Goal: Information Seeking & Learning: Learn about a topic

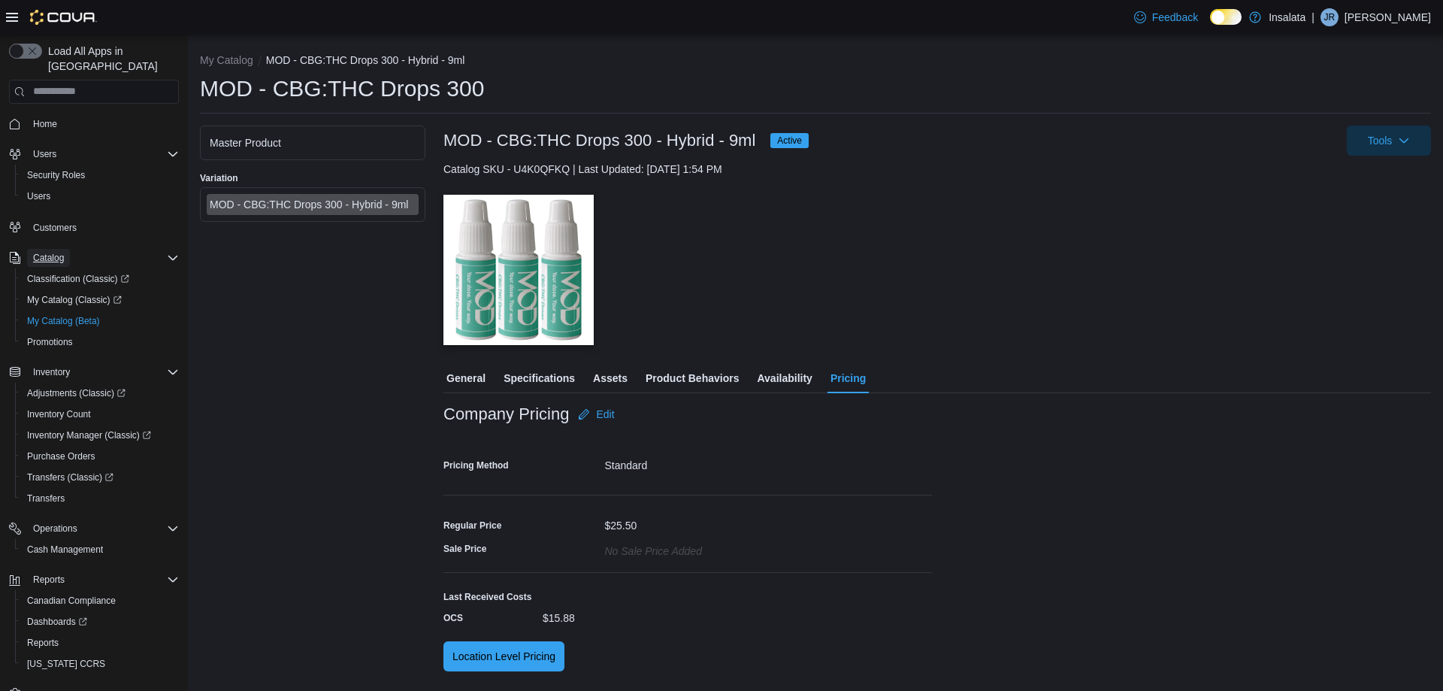
click at [56, 252] on span "Catalog" at bounding box center [48, 258] width 31 height 12
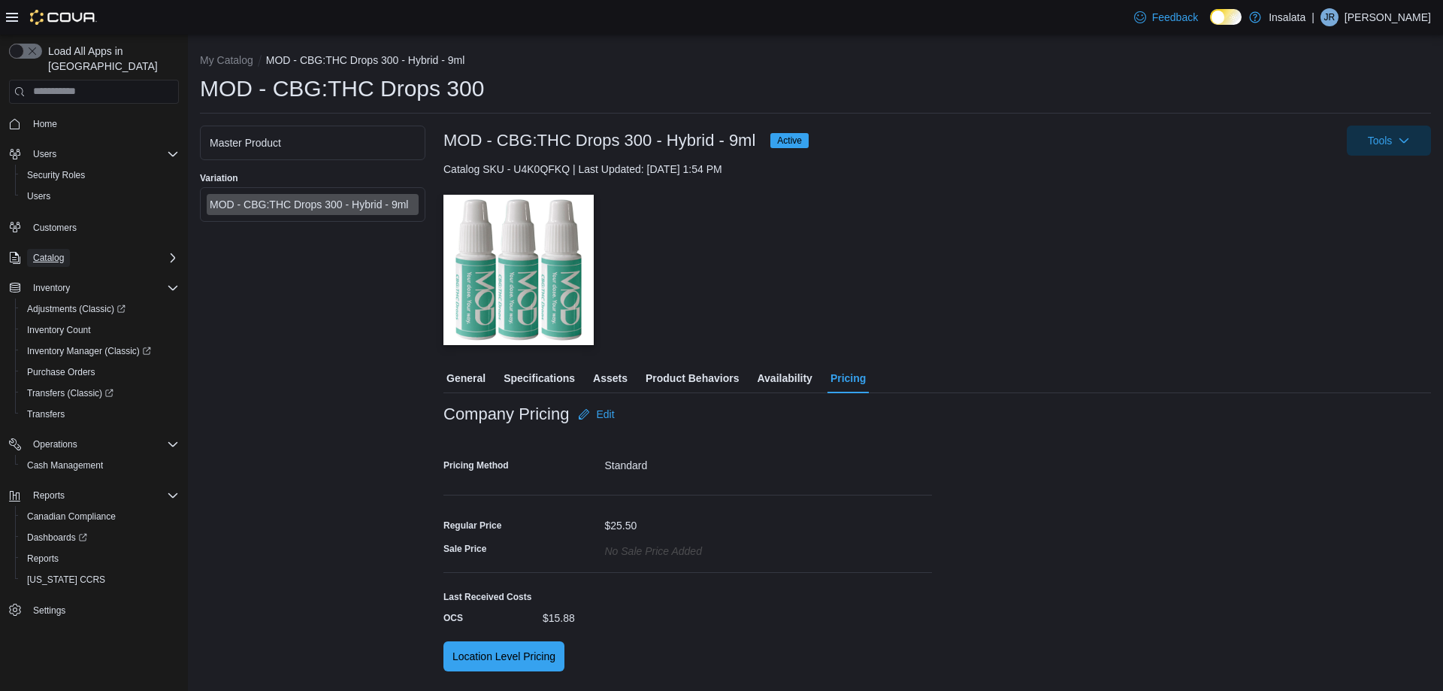
click at [64, 252] on span "Catalog" at bounding box center [48, 258] width 31 height 12
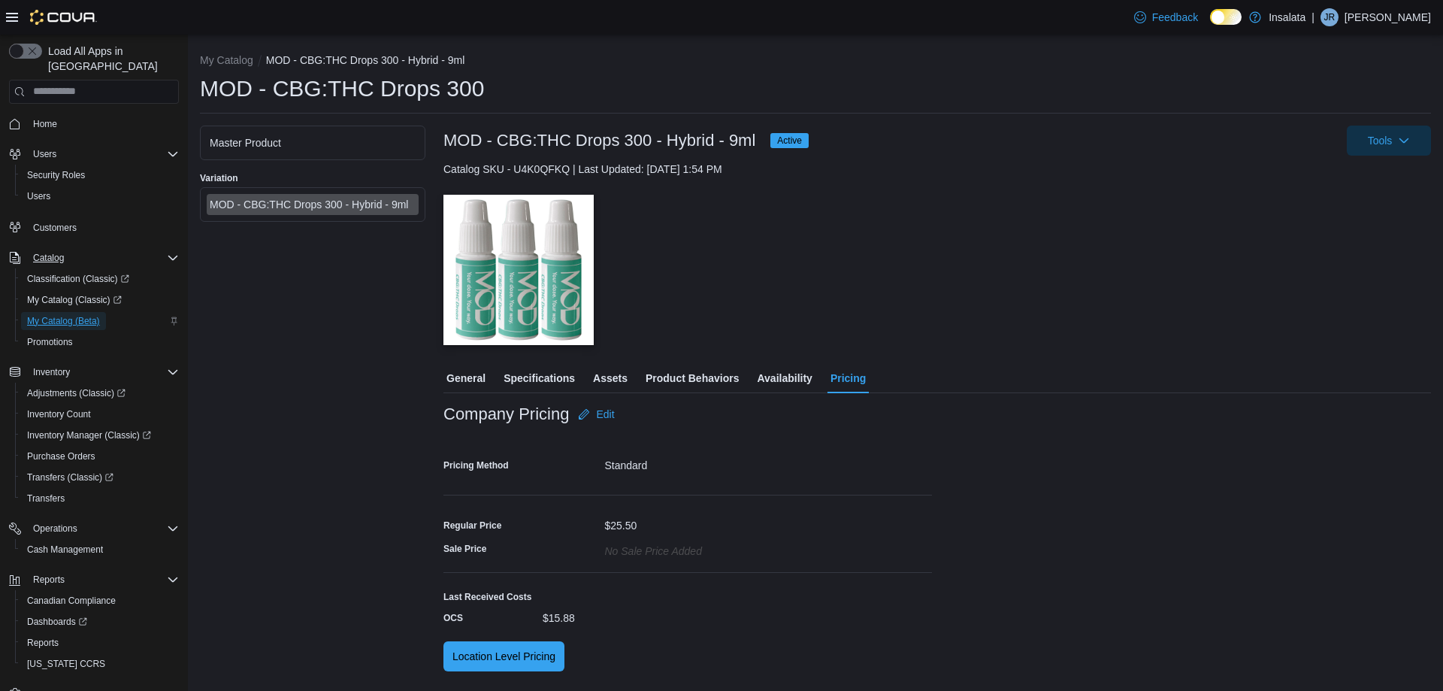
click at [69, 315] on span "My Catalog (Beta)" at bounding box center [63, 321] width 73 height 12
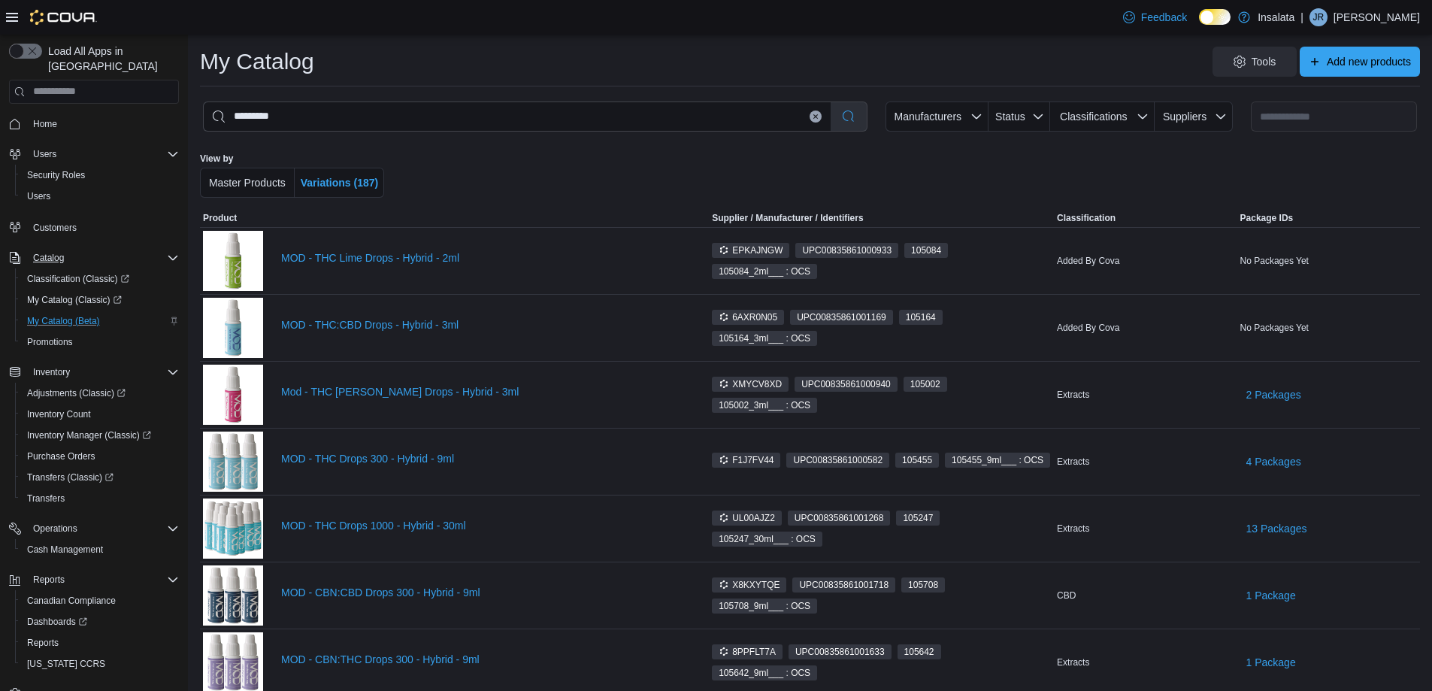
click at [821, 119] on button "Clear input" at bounding box center [815, 116] width 12 height 12
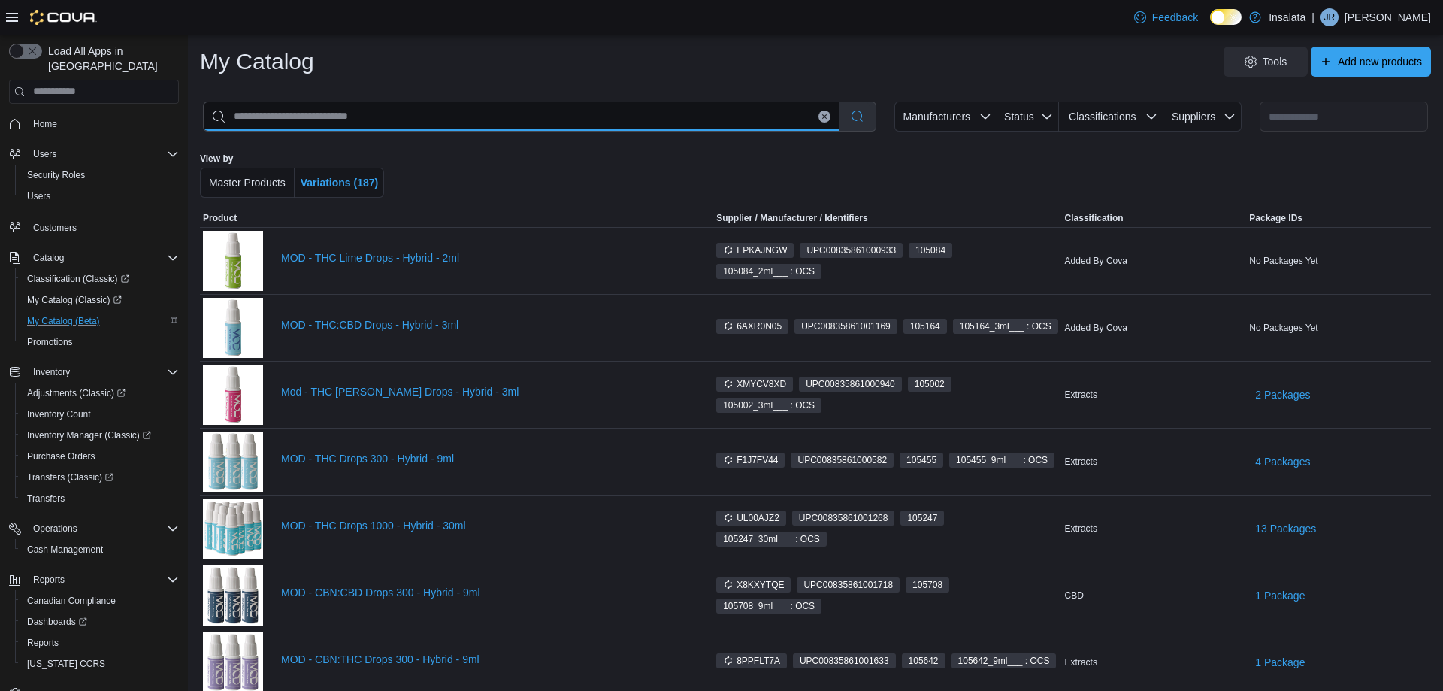
select select "**********"
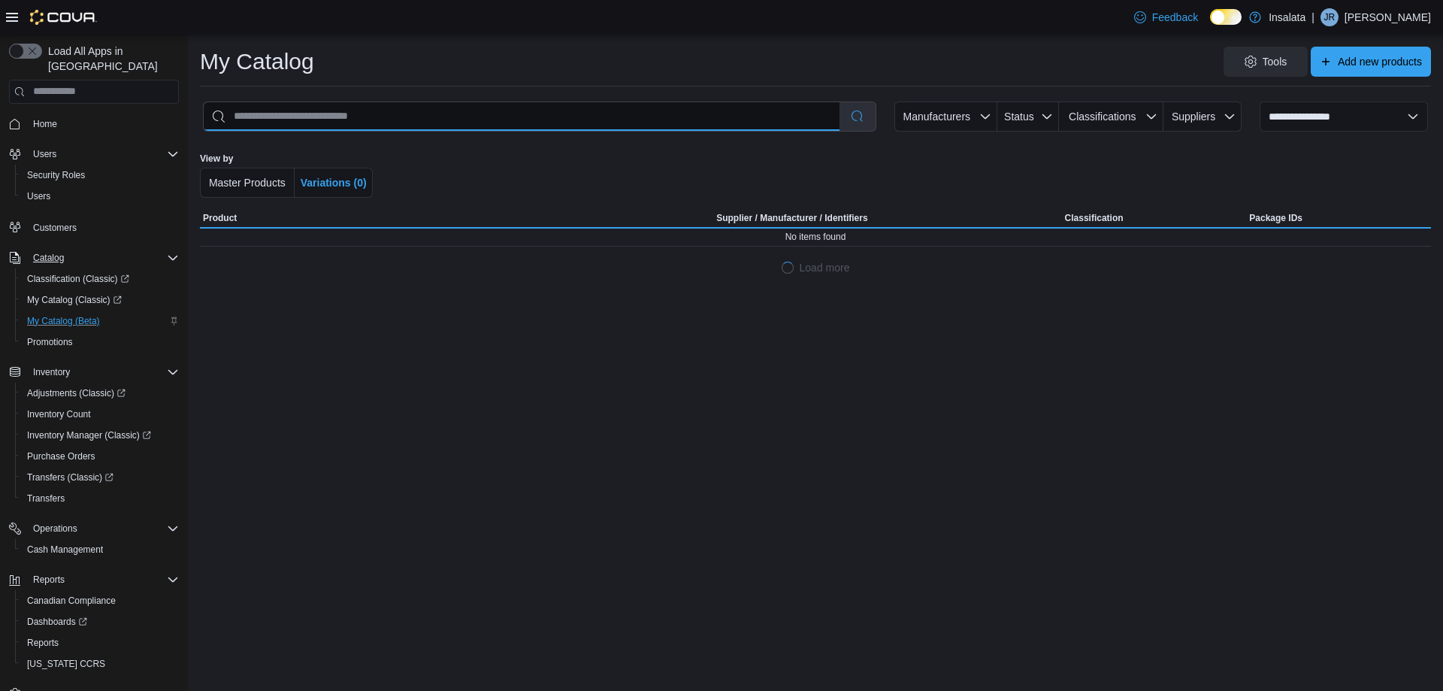
click at [795, 125] on input "search" at bounding box center [522, 116] width 636 height 29
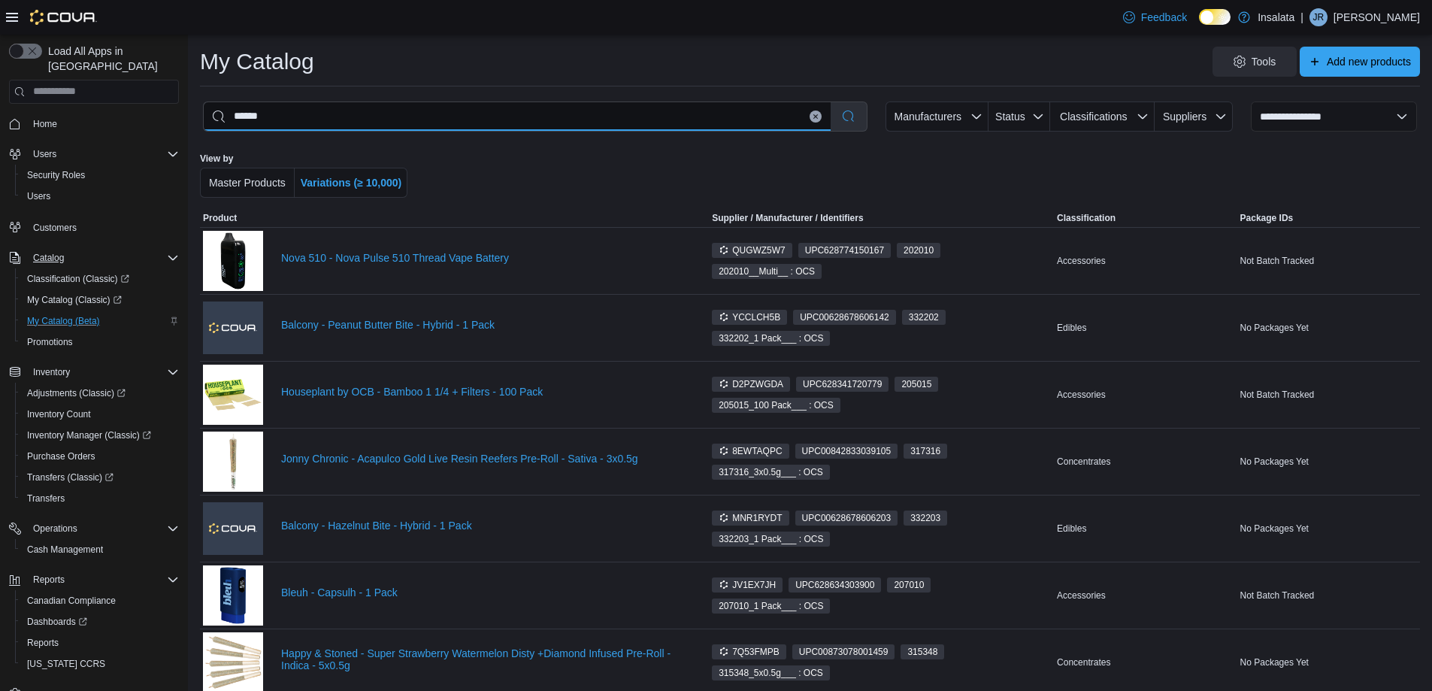
type input "*******"
select select "*********"
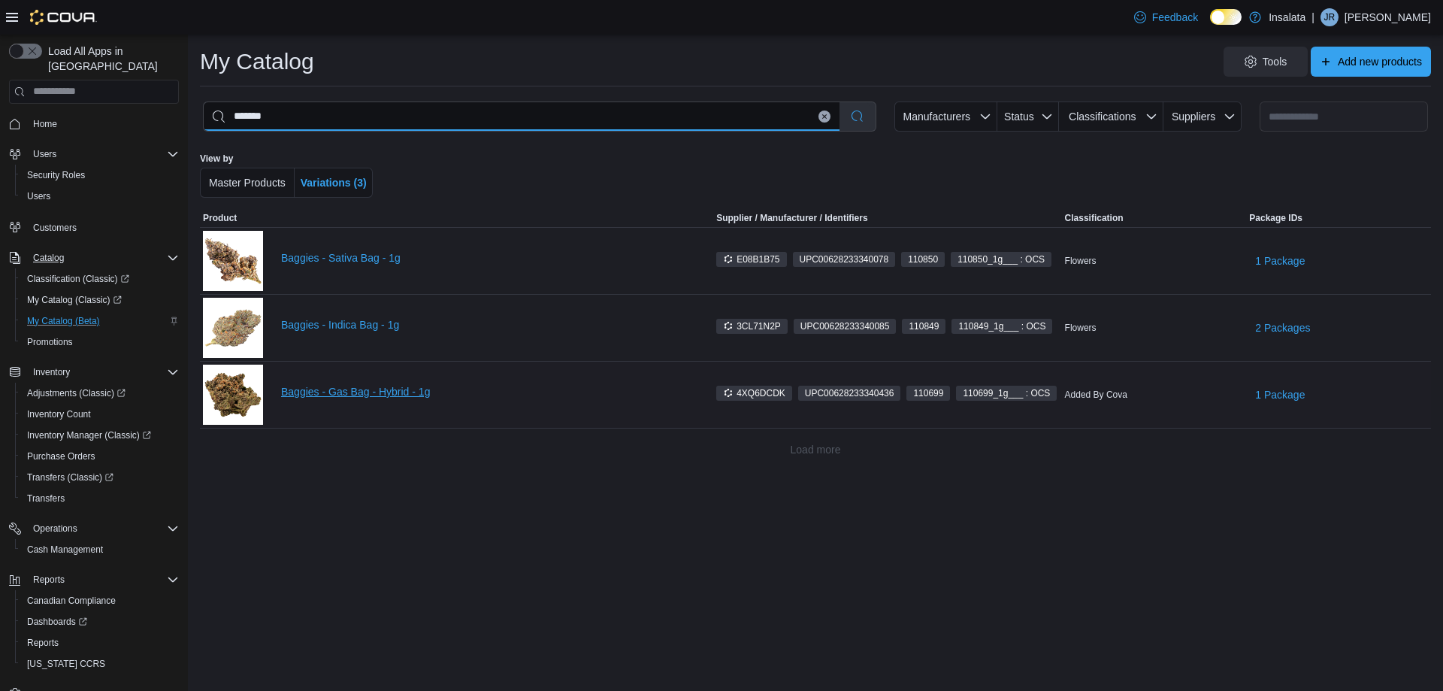
type input "*******"
click at [402, 393] on link "Baggies - Gas Bag - Hybrid - 1g" at bounding box center [485, 392] width 408 height 12
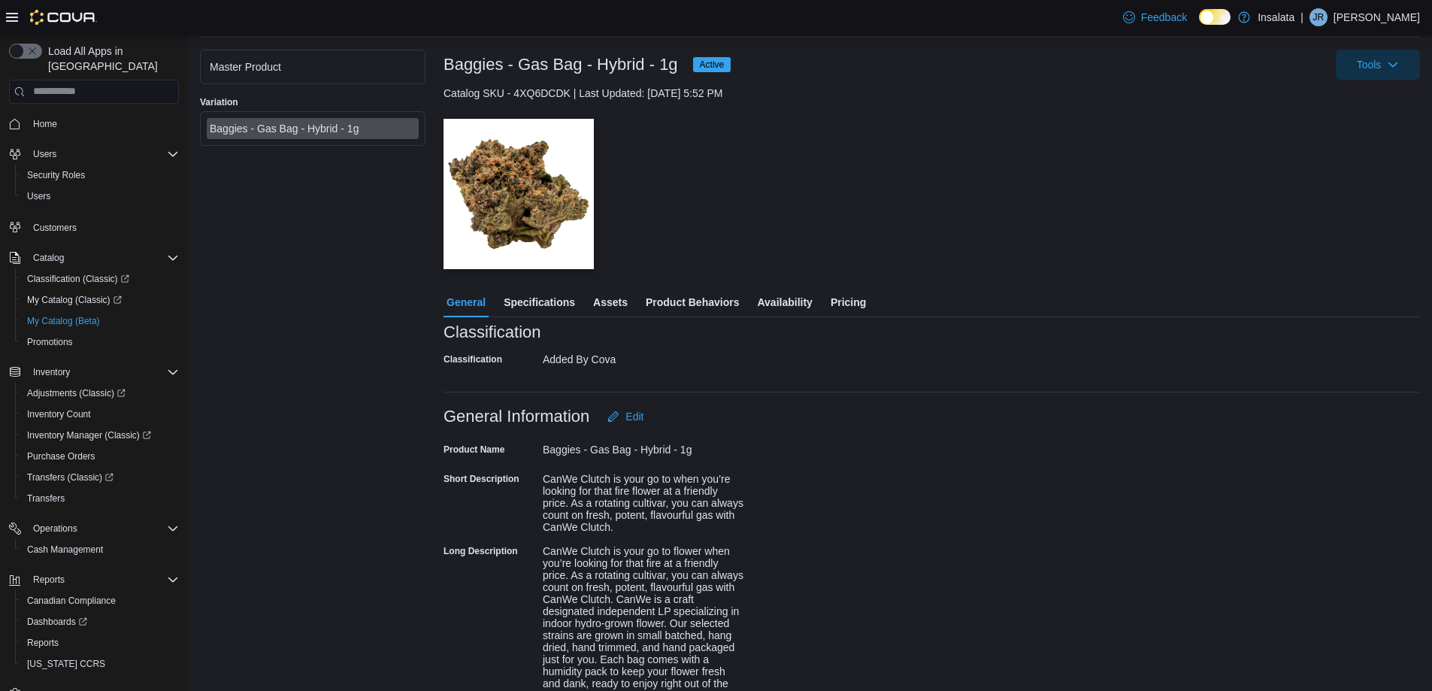
scroll to position [75, 0]
click at [565, 289] on span "Specifications" at bounding box center [538, 303] width 71 height 30
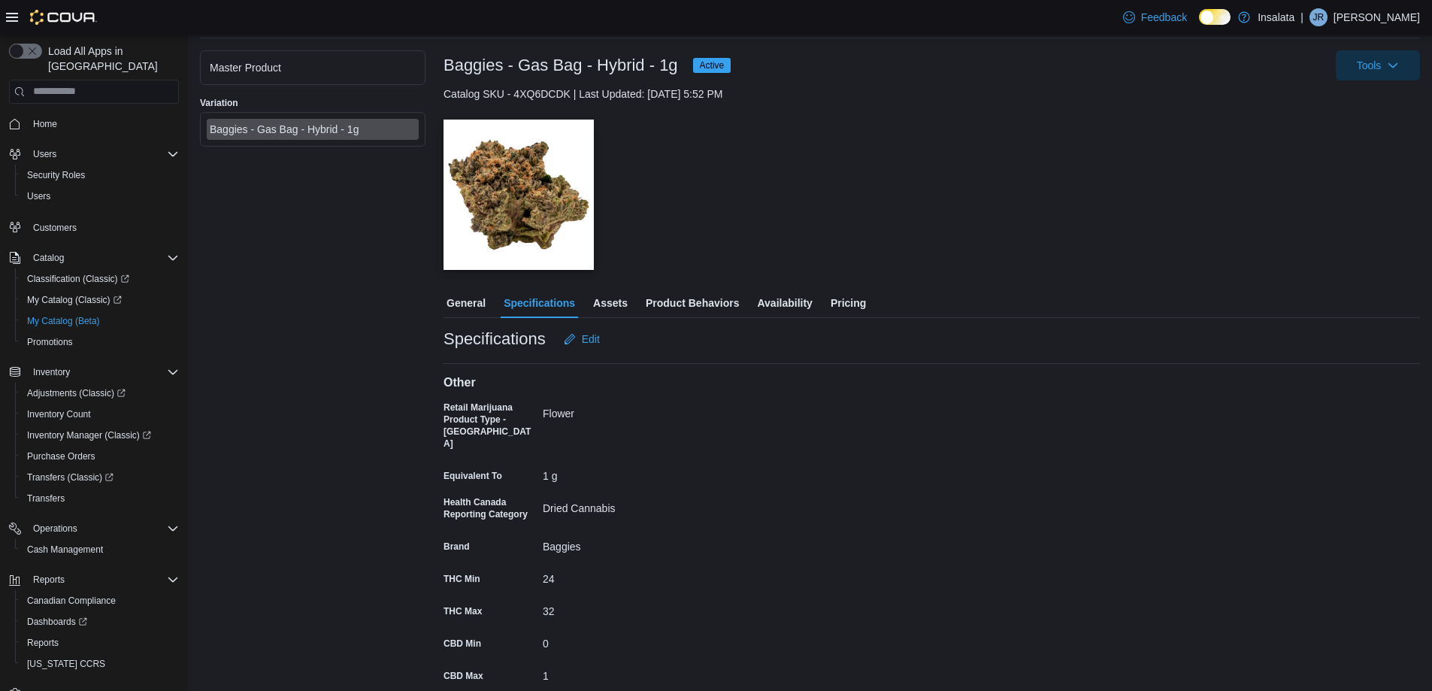
click at [458, 319] on div "General Specifications Assets Product Behaviors Availability Pricing Specificat…" at bounding box center [931, 558] width 976 height 540
click at [476, 310] on span "General" at bounding box center [465, 303] width 39 height 30
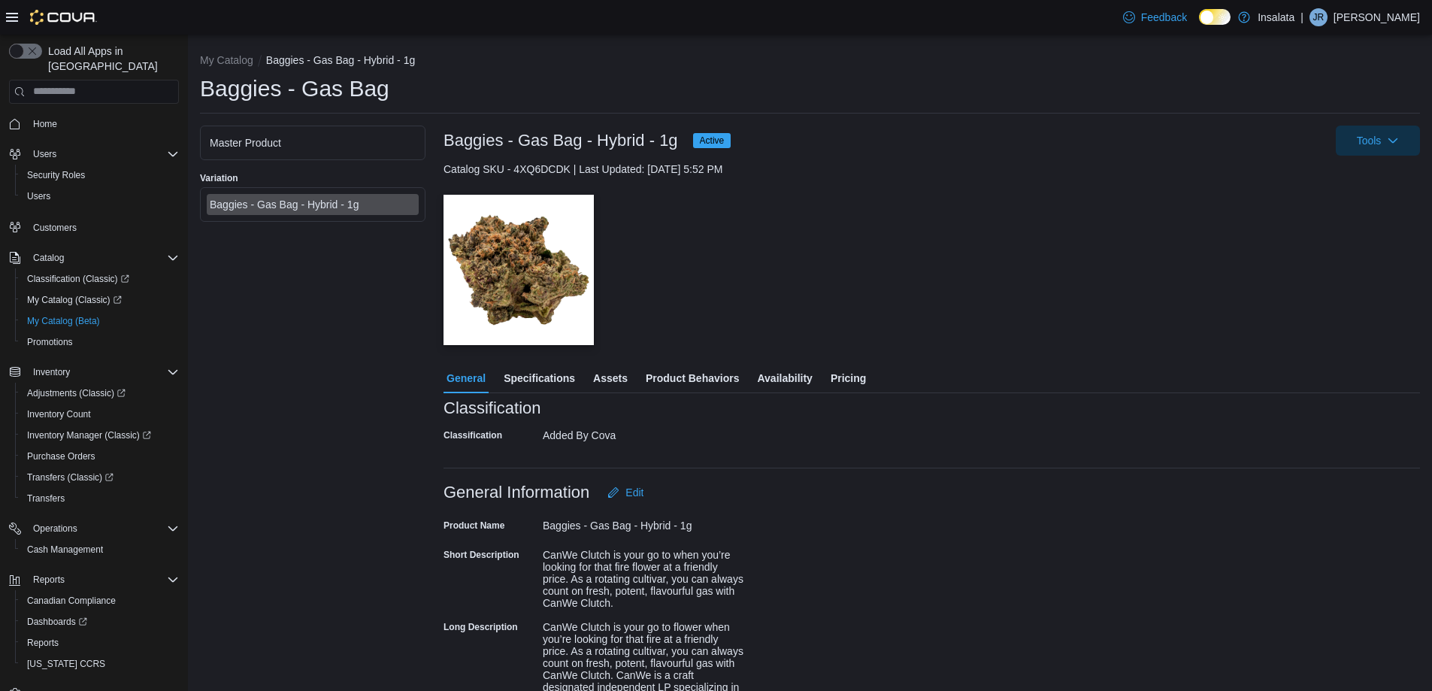
click at [600, 391] on span "Assets" at bounding box center [610, 378] width 35 height 30
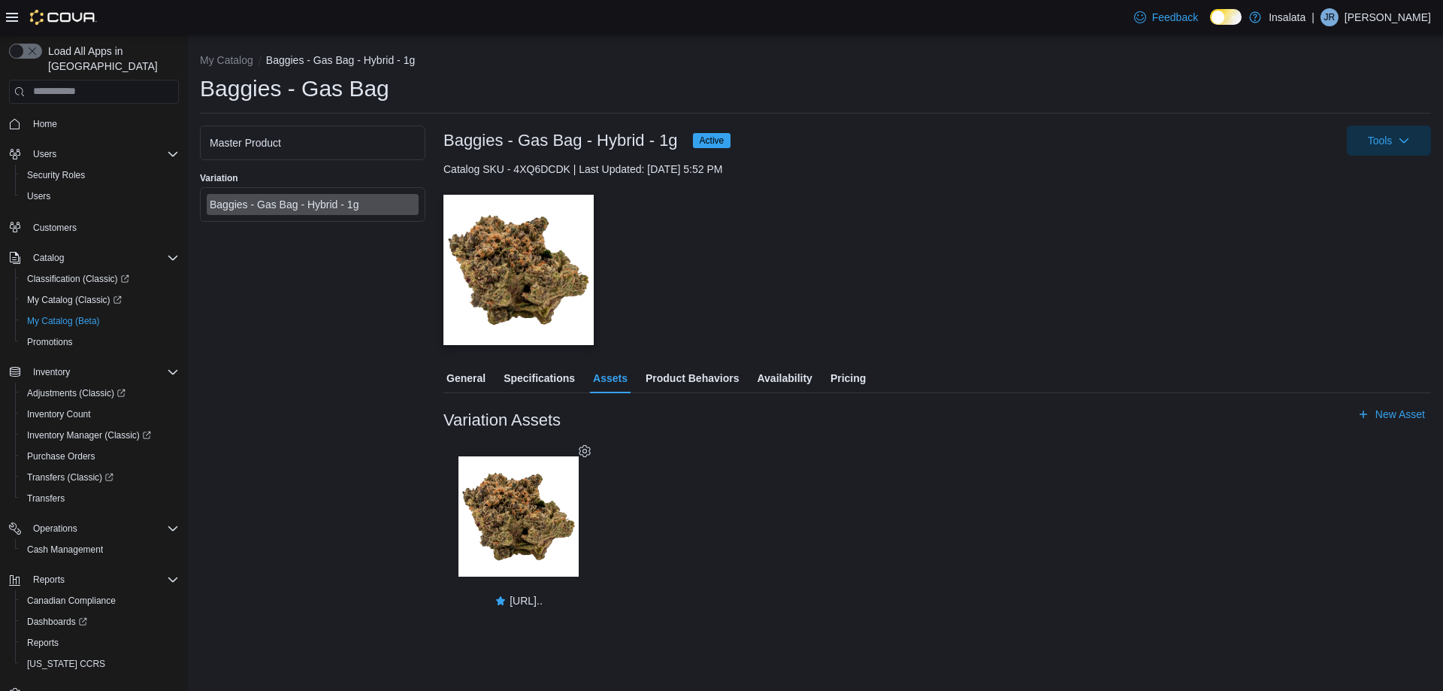
click at [819, 374] on div "General Specifications Assets Product Behaviors Availability Pricing" at bounding box center [936, 378] width 987 height 30
click at [830, 373] on span "Pricing" at bounding box center [847, 378] width 35 height 30
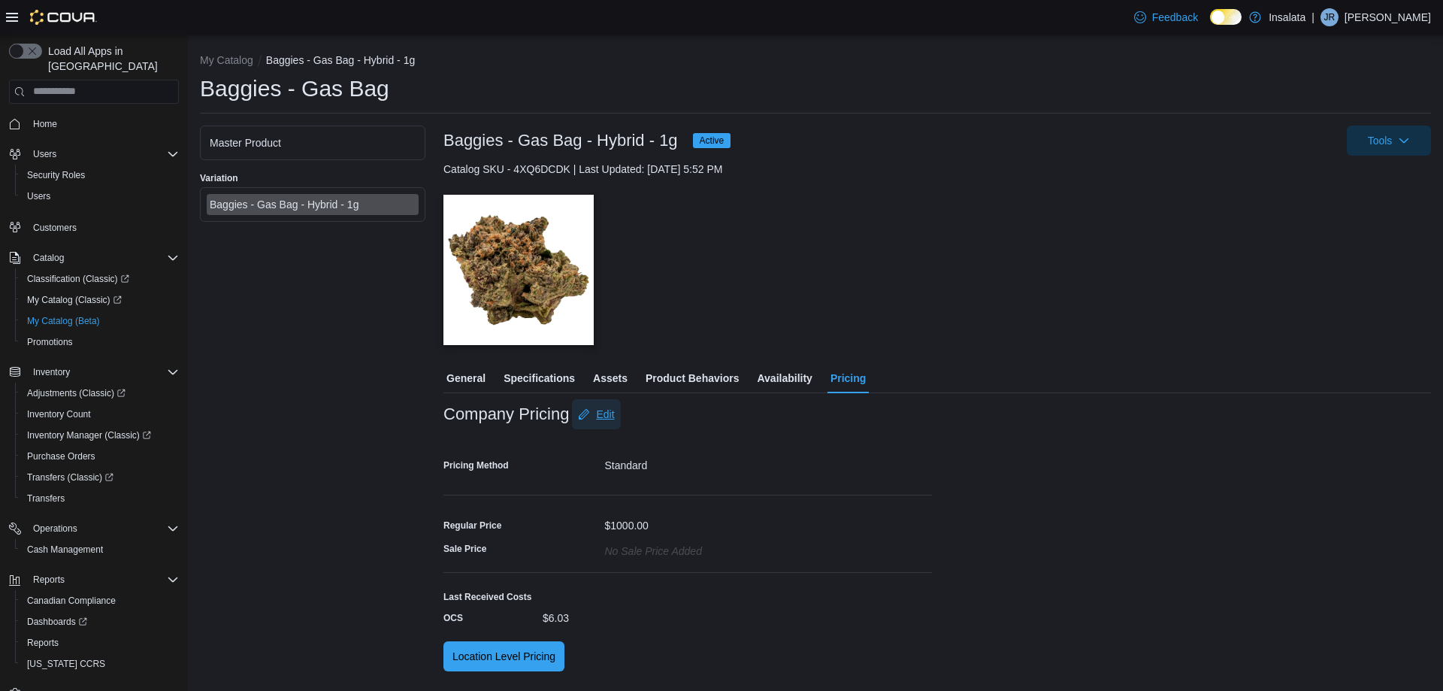
click at [601, 413] on span "Edit" at bounding box center [605, 414] width 18 height 15
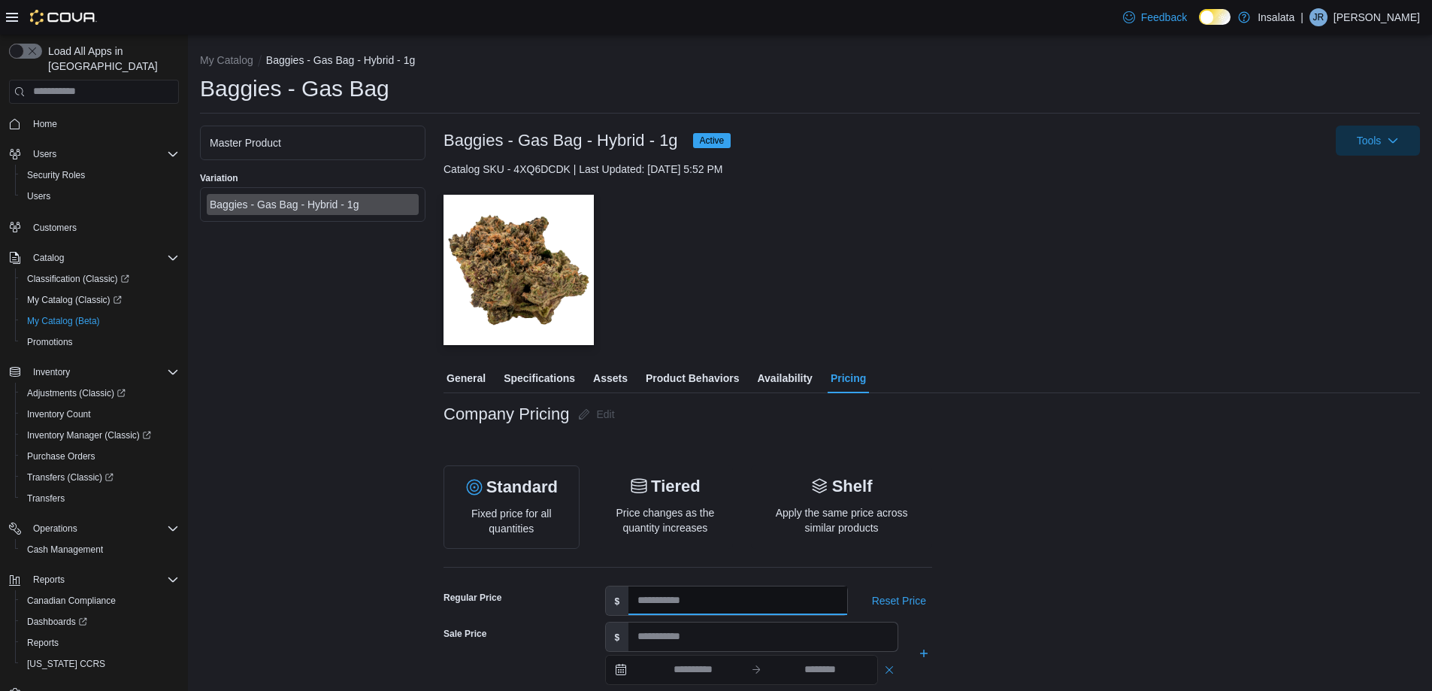
click at [735, 595] on input "****" at bounding box center [737, 600] width 218 height 29
type input "****"
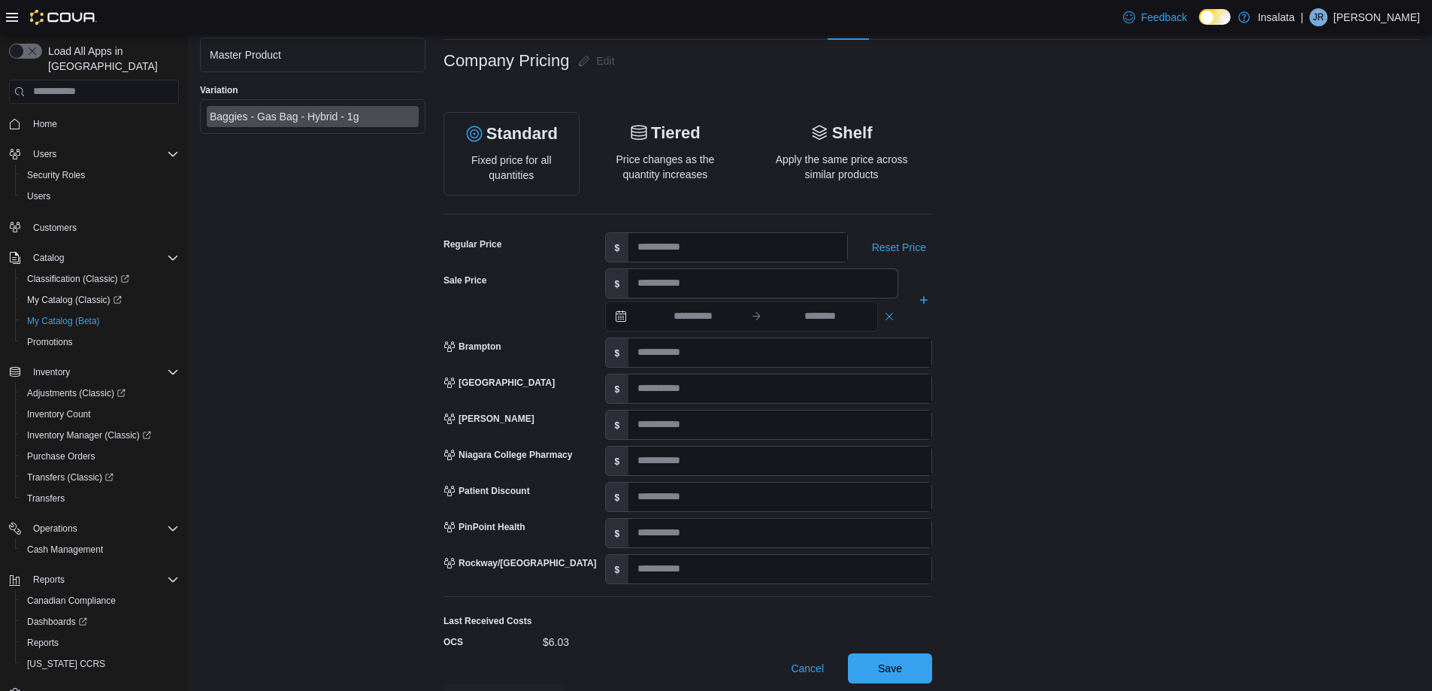
scroll to position [388, 0]
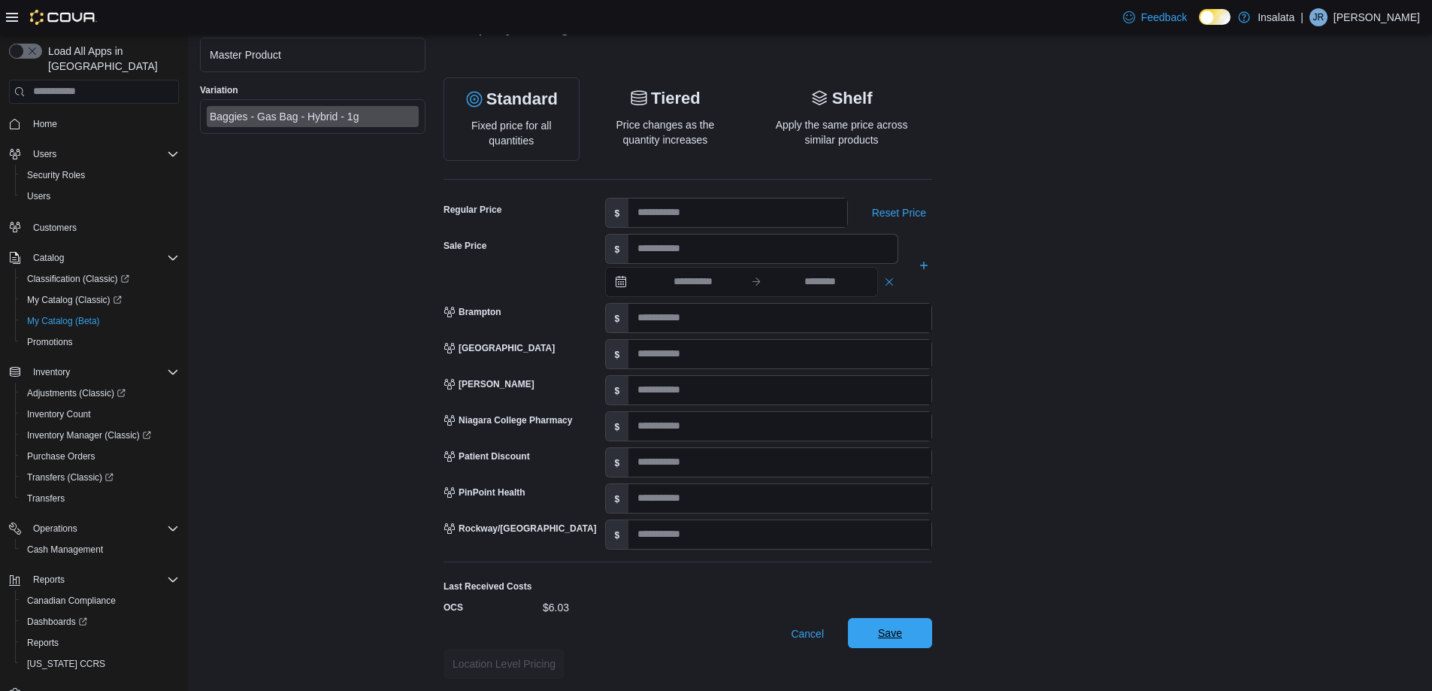
click at [885, 626] on span "Save" at bounding box center [890, 632] width 24 height 15
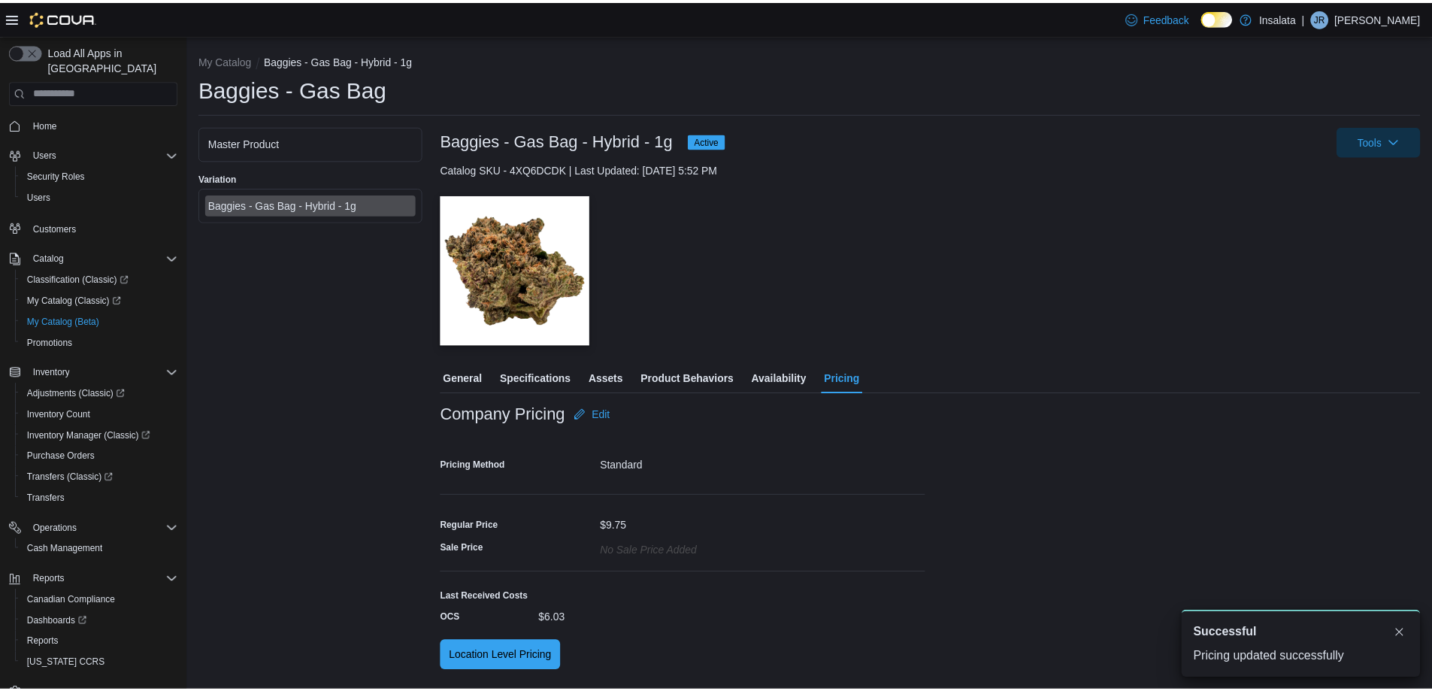
scroll to position [0, 0]
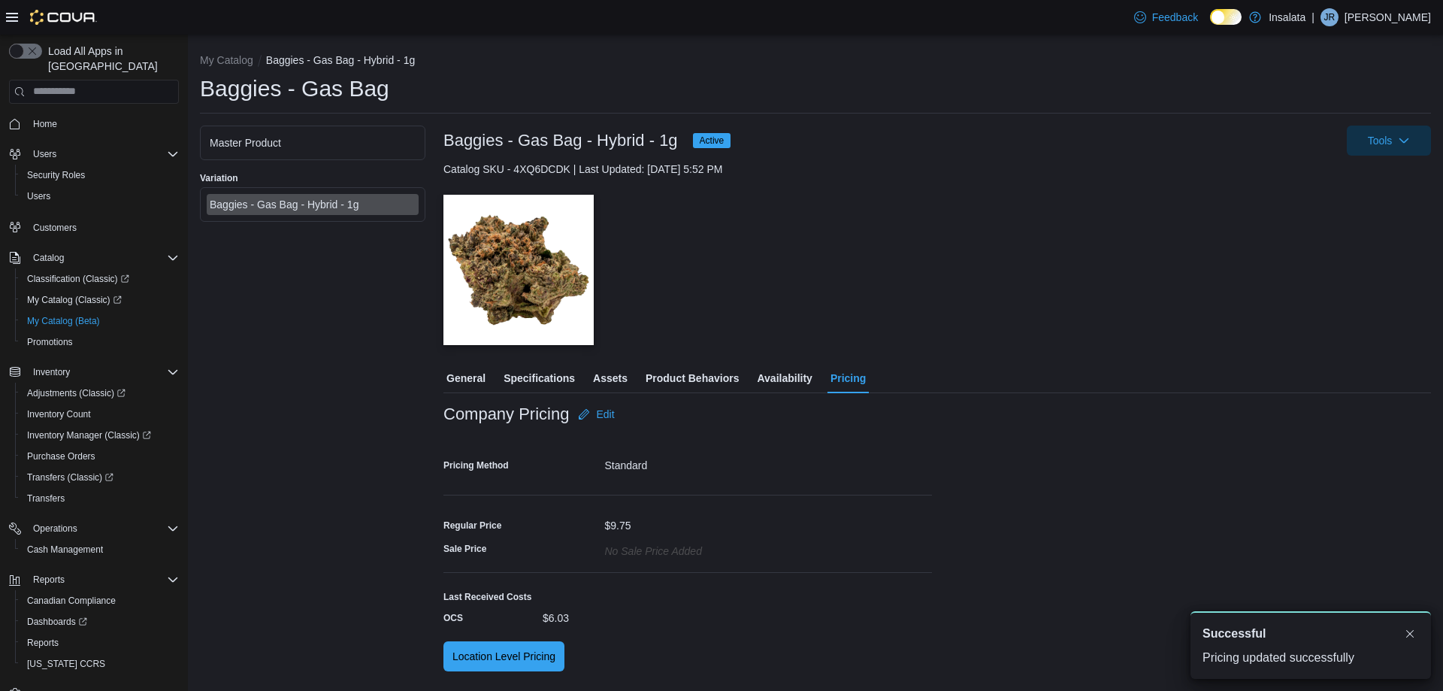
click at [540, 377] on span "Specifications" at bounding box center [538, 378] width 71 height 30
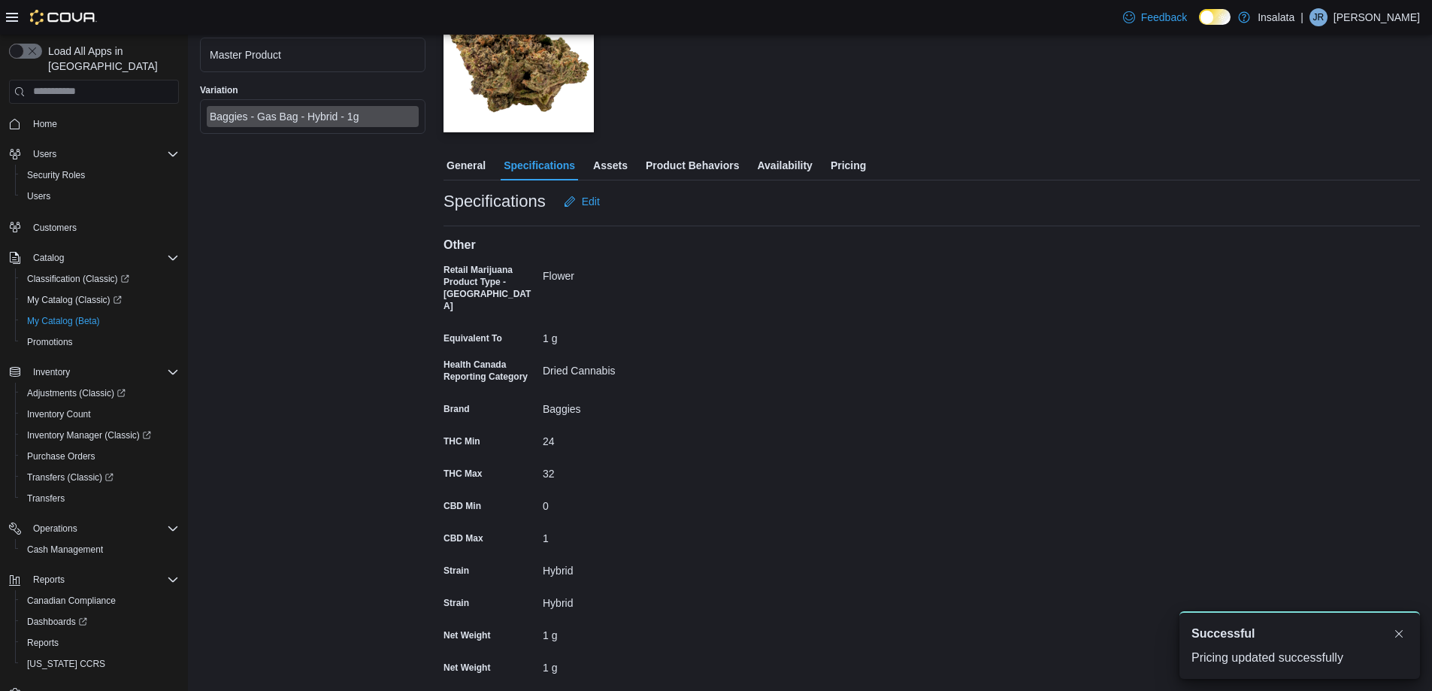
scroll to position [138, 0]
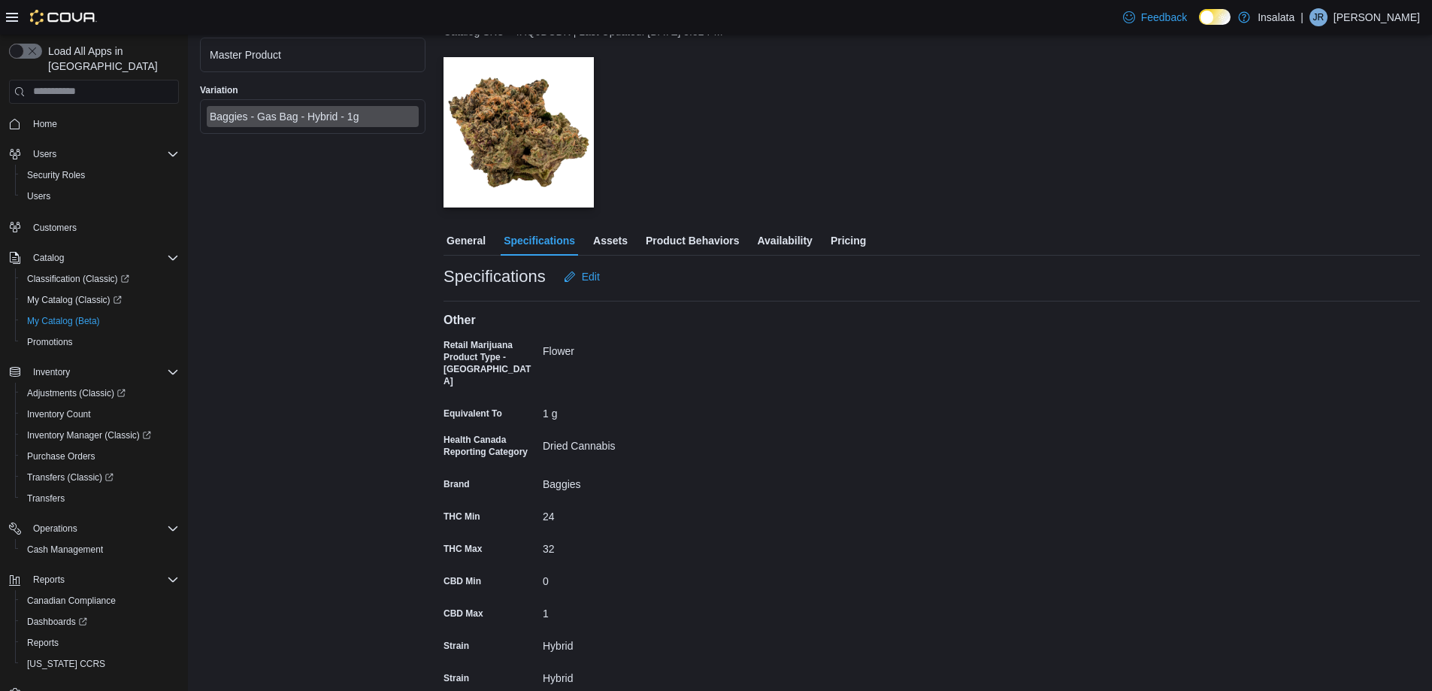
click at [470, 252] on span "General" at bounding box center [465, 240] width 39 height 30
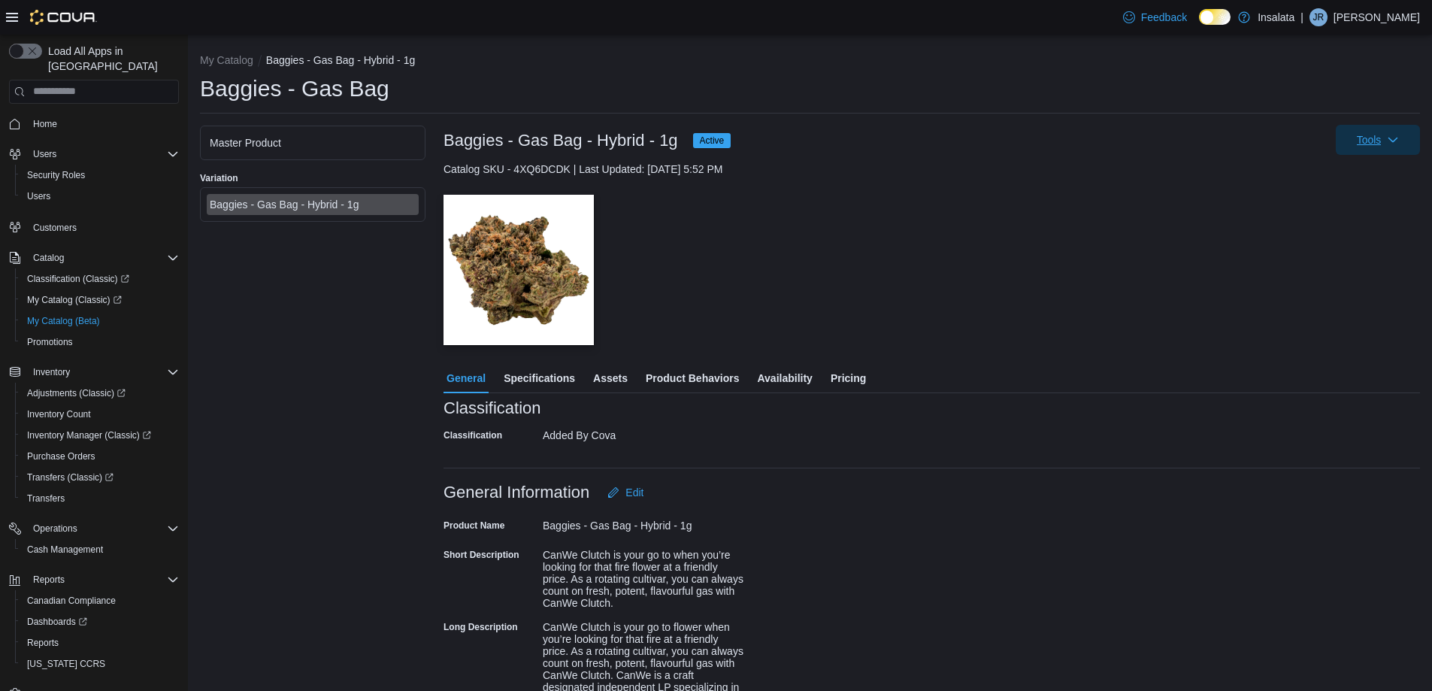
click at [1398, 139] on icon "button" at bounding box center [1392, 140] width 12 height 12
click at [1396, 139] on span "Tools" at bounding box center [1377, 140] width 66 height 30
click at [809, 377] on span "Availability" at bounding box center [784, 378] width 55 height 30
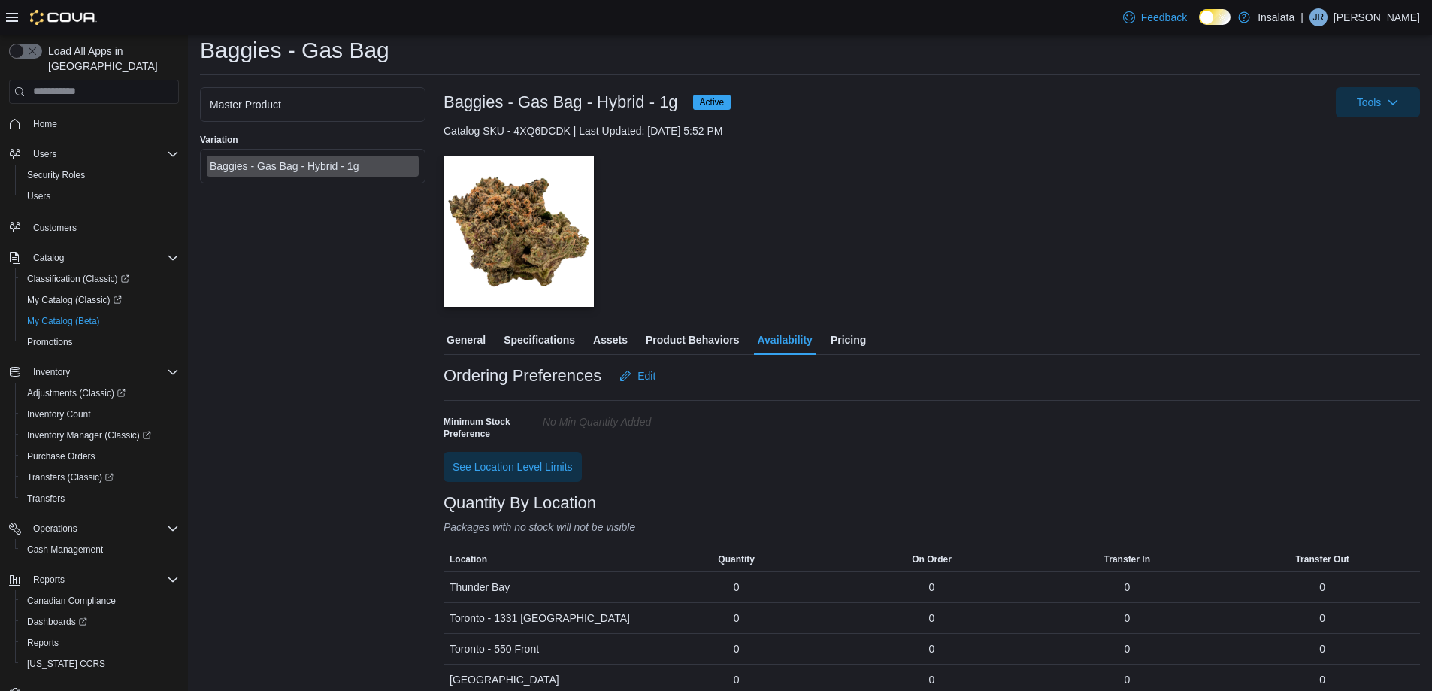
scroll to position [92, 0]
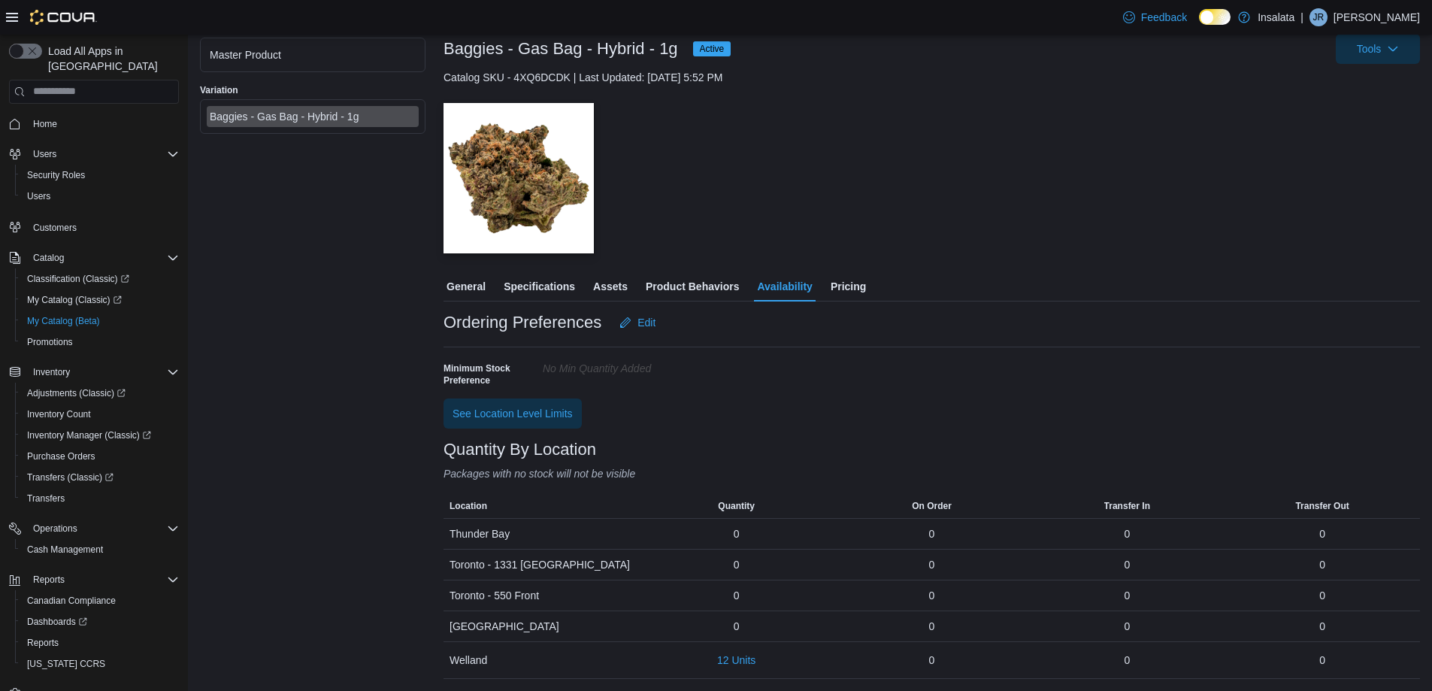
click at [826, 284] on div "General Specifications Assets Product Behaviors Availability Pricing" at bounding box center [931, 286] width 976 height 30
click at [863, 289] on span "Pricing" at bounding box center [847, 286] width 35 height 30
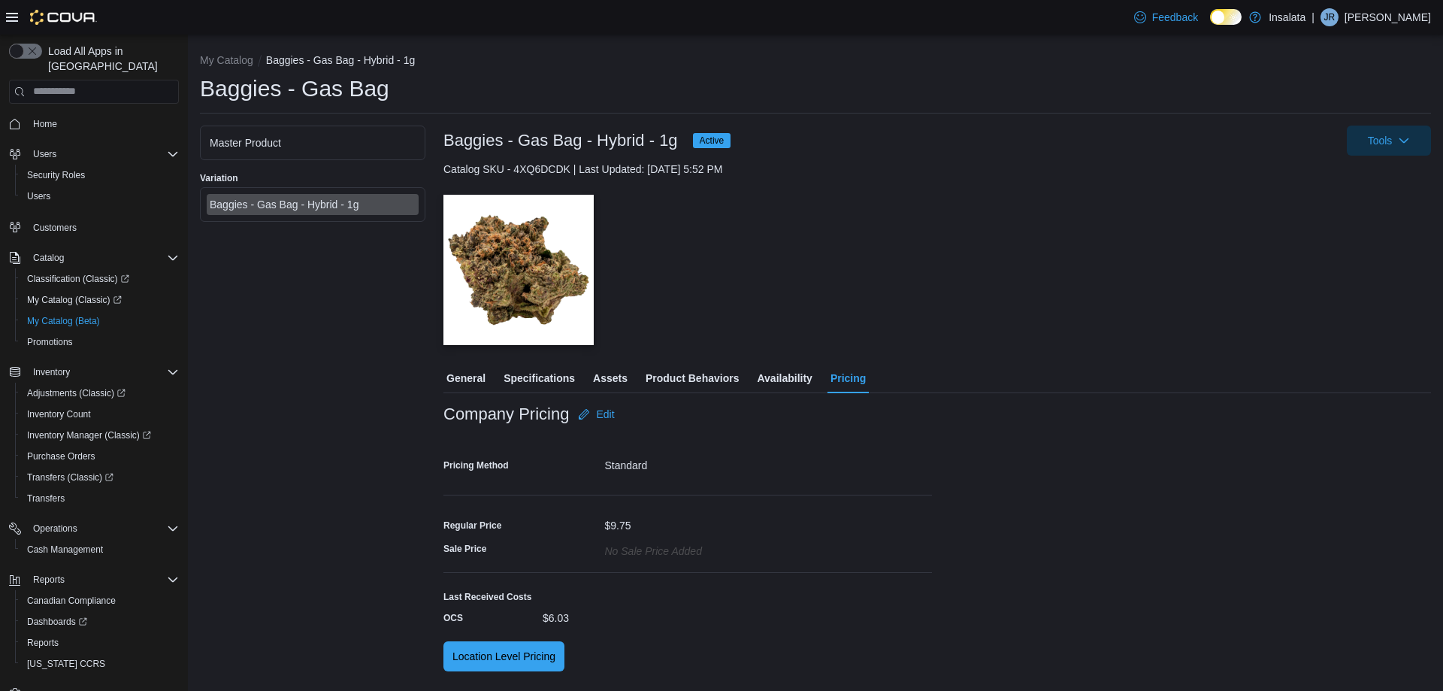
click at [707, 371] on span "Product Behaviors" at bounding box center [692, 378] width 93 height 30
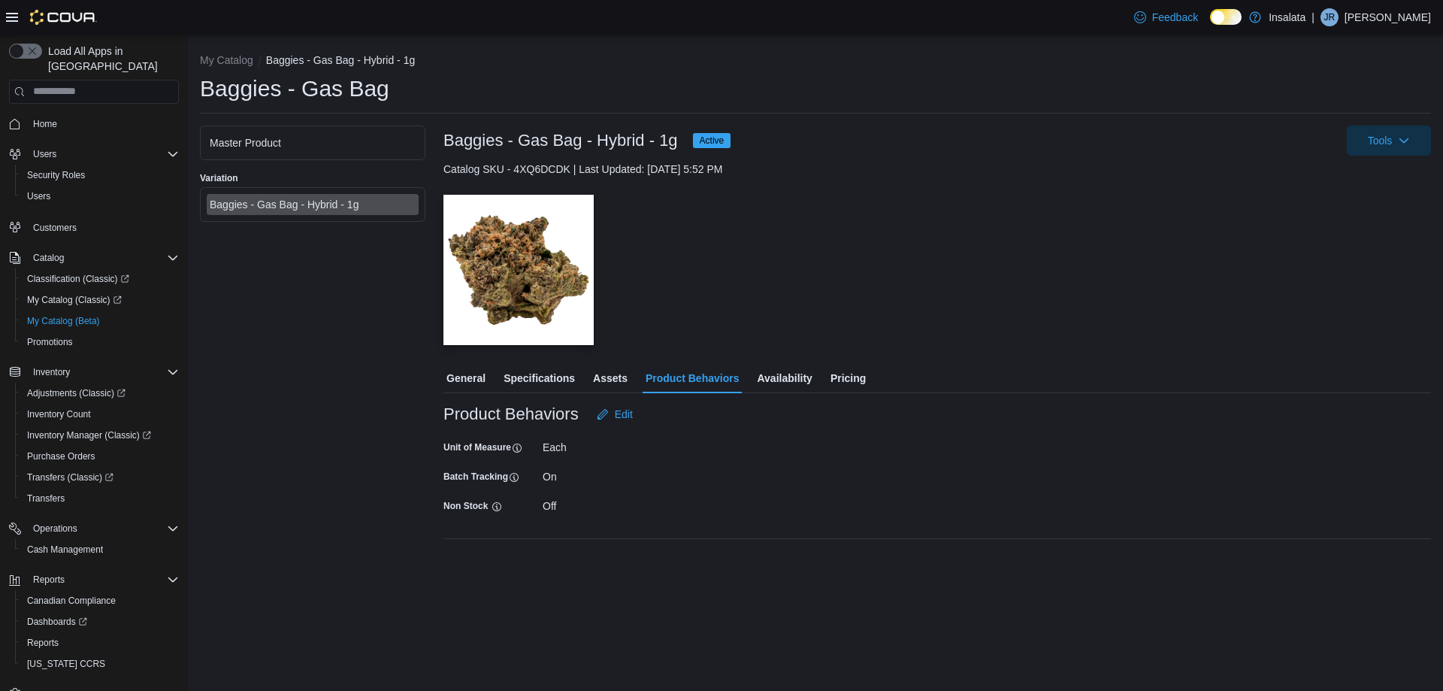
click at [602, 383] on span "Assets" at bounding box center [610, 378] width 35 height 30
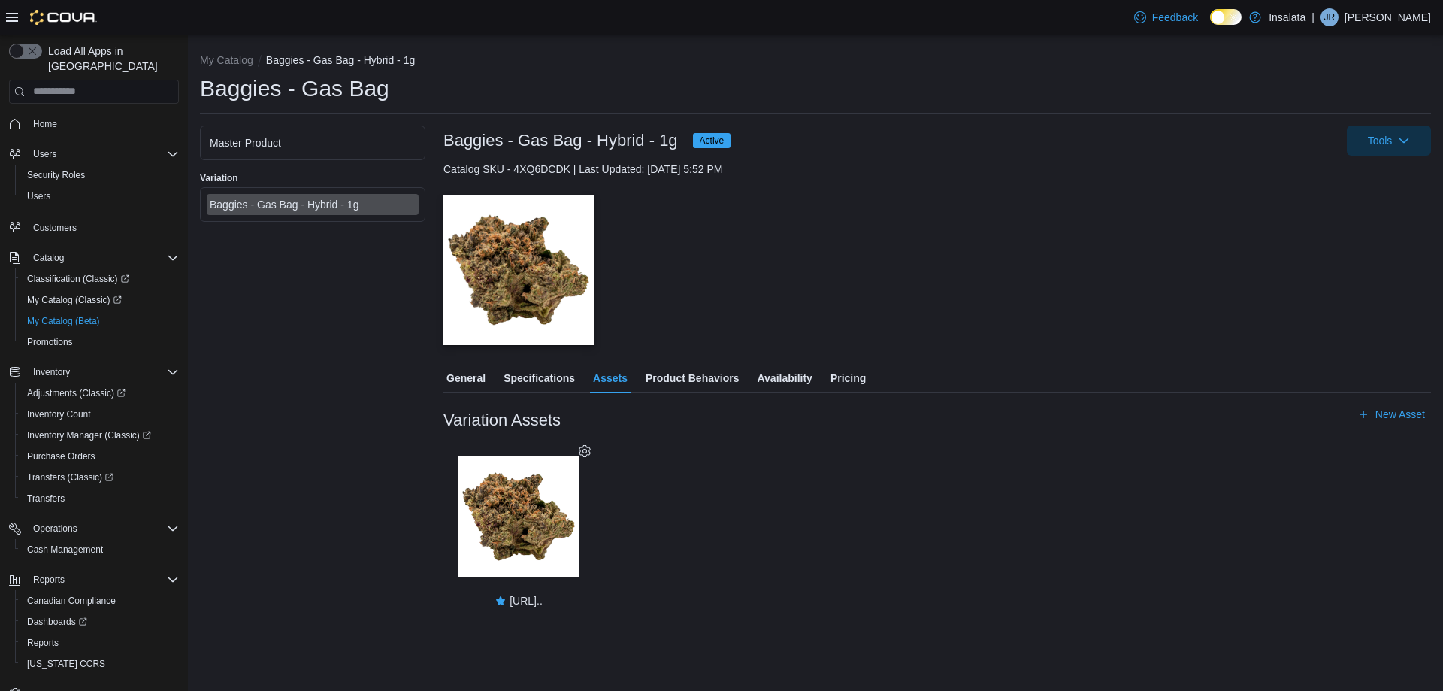
click at [538, 385] on span "Specifications" at bounding box center [538, 378] width 71 height 30
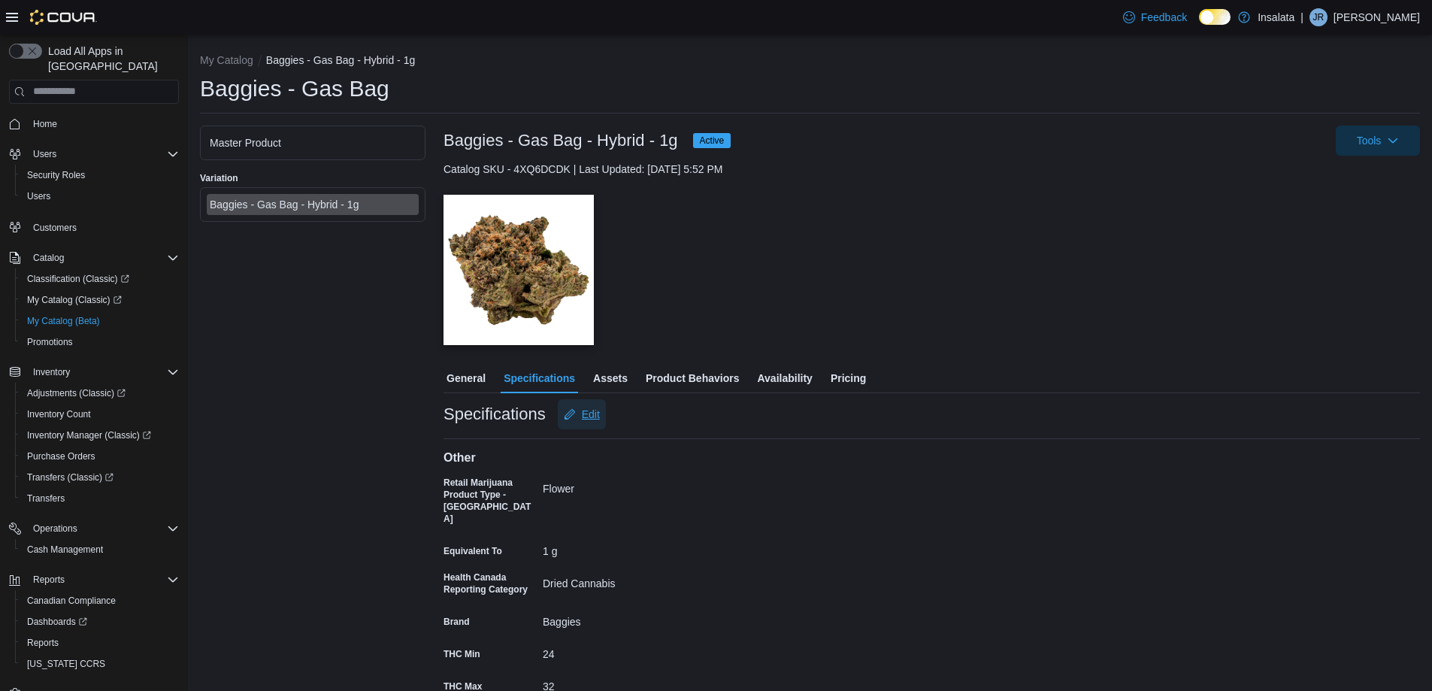
click at [577, 413] on span "Edit" at bounding box center [582, 414] width 36 height 30
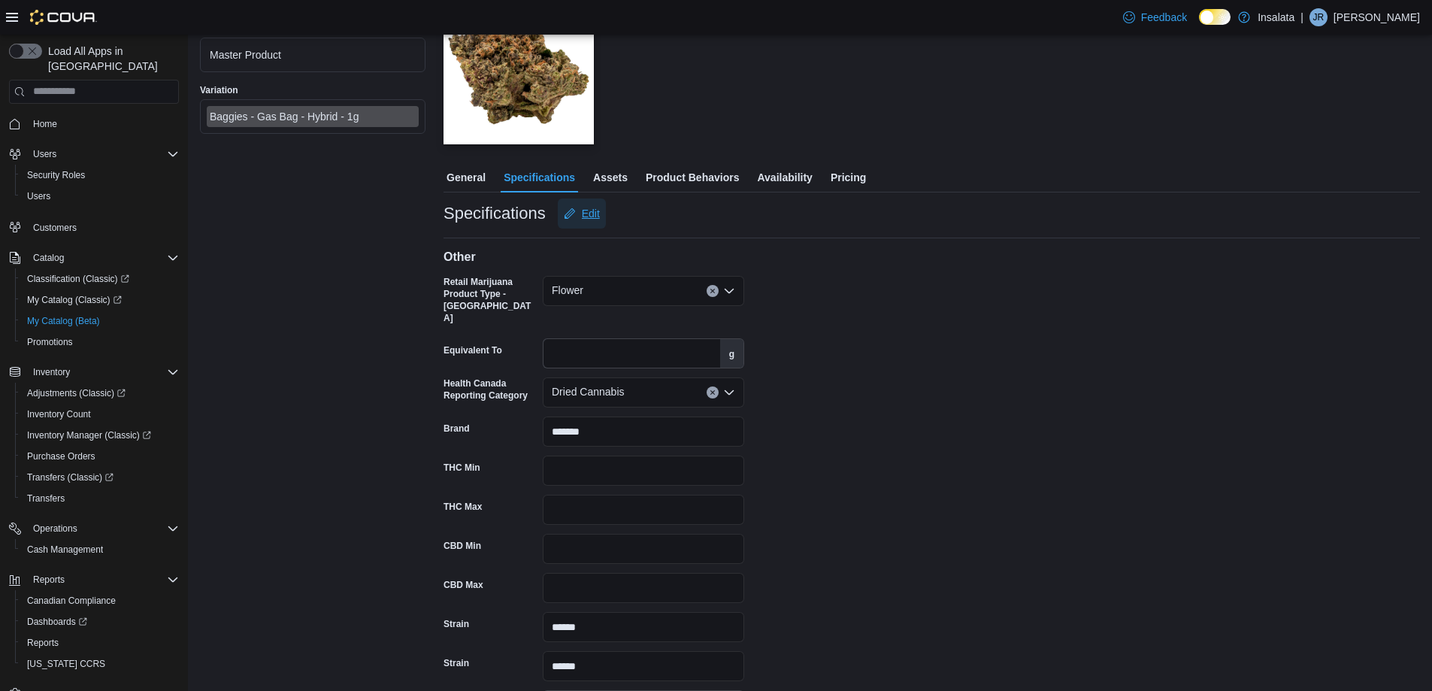
scroll to position [86, 0]
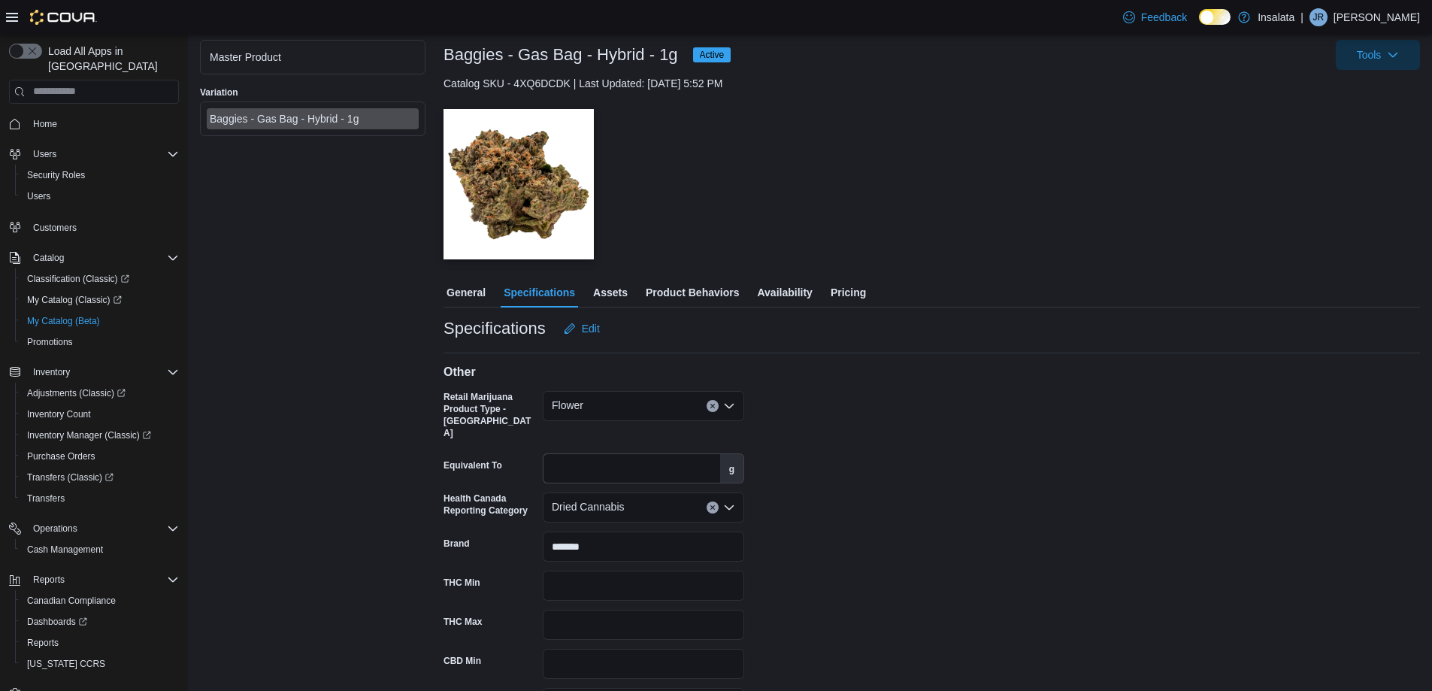
click at [469, 298] on span "General" at bounding box center [465, 292] width 39 height 30
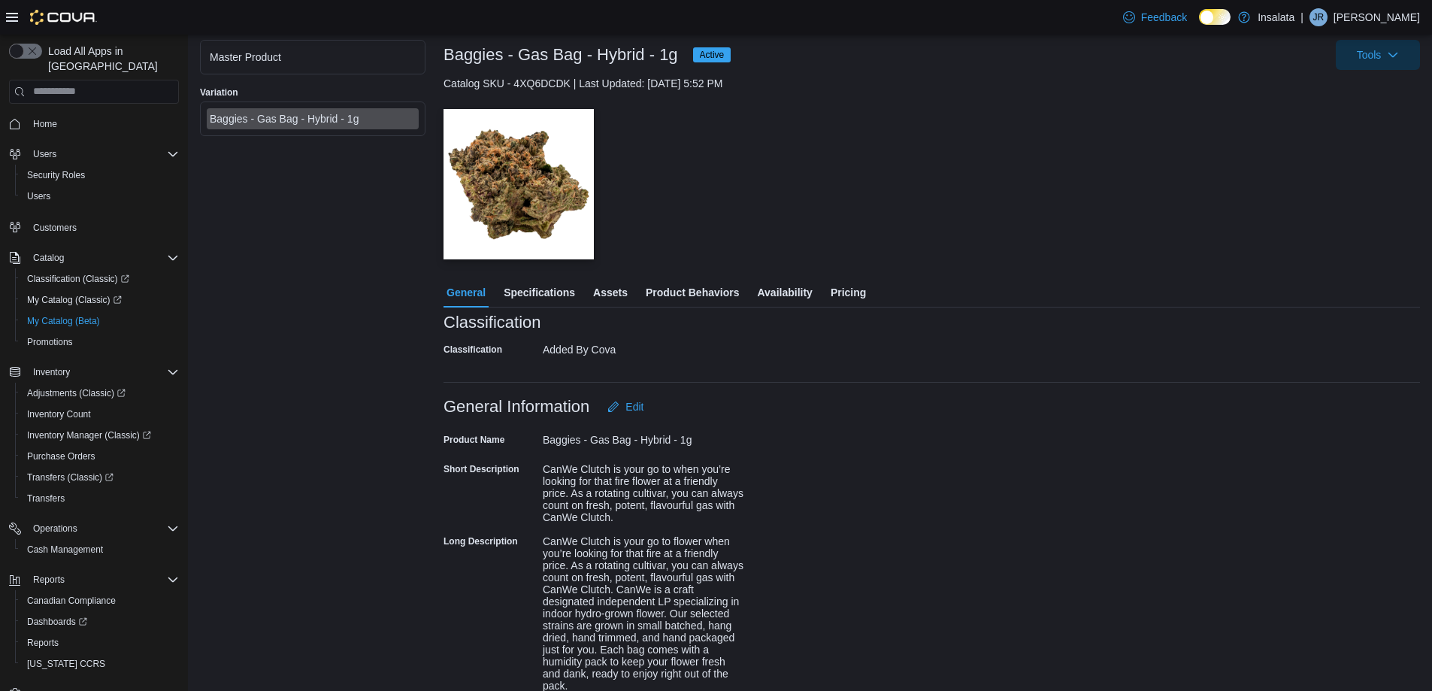
click at [574, 346] on div "Added By Cova" at bounding box center [643, 346] width 201 height 18
click at [552, 354] on div "Added By Cova" at bounding box center [643, 346] width 201 height 18
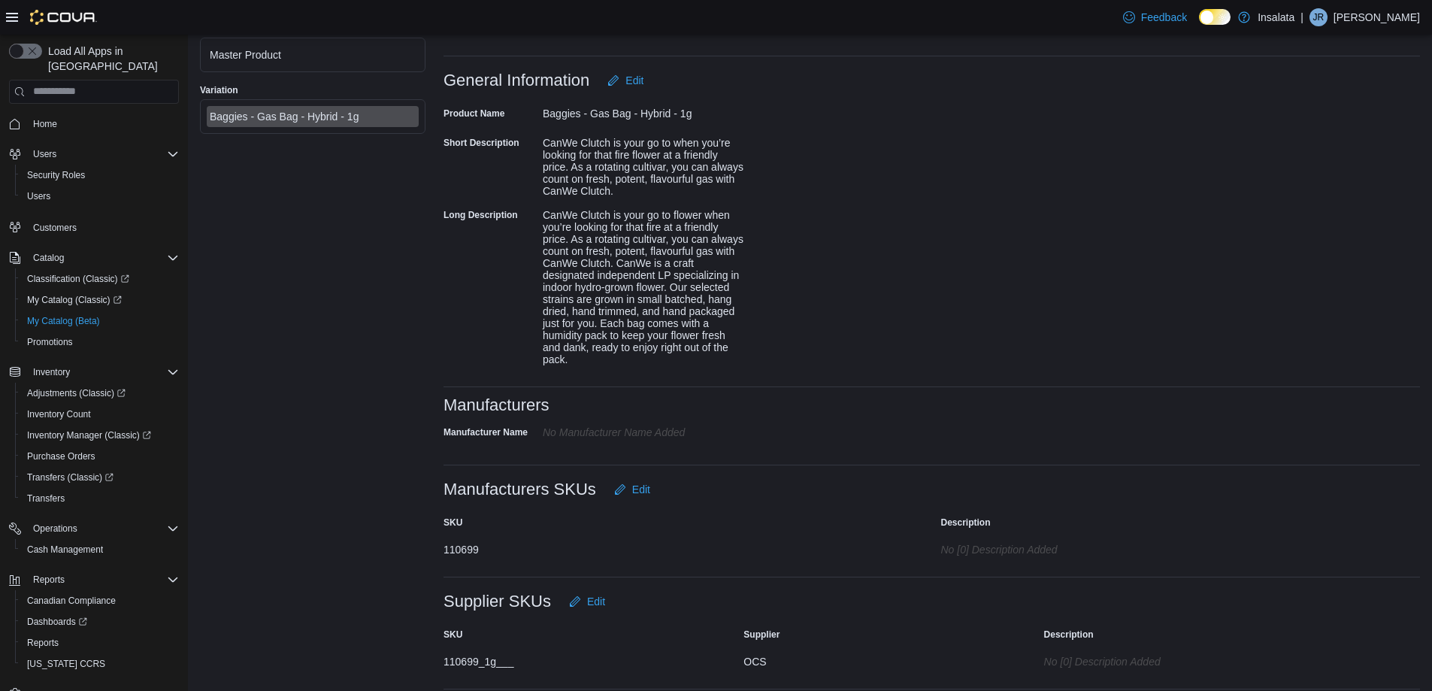
scroll to position [525, 0]
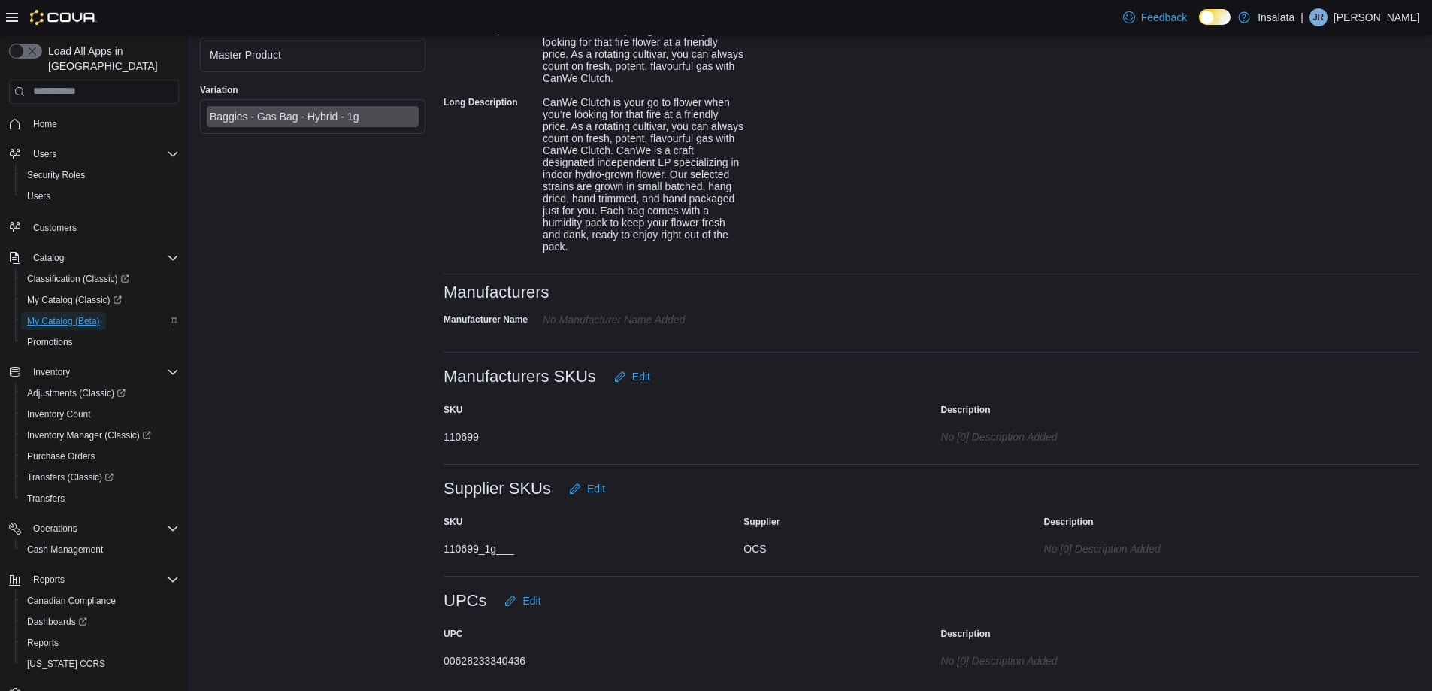
click at [92, 315] on span "My Catalog (Beta)" at bounding box center [63, 321] width 73 height 12
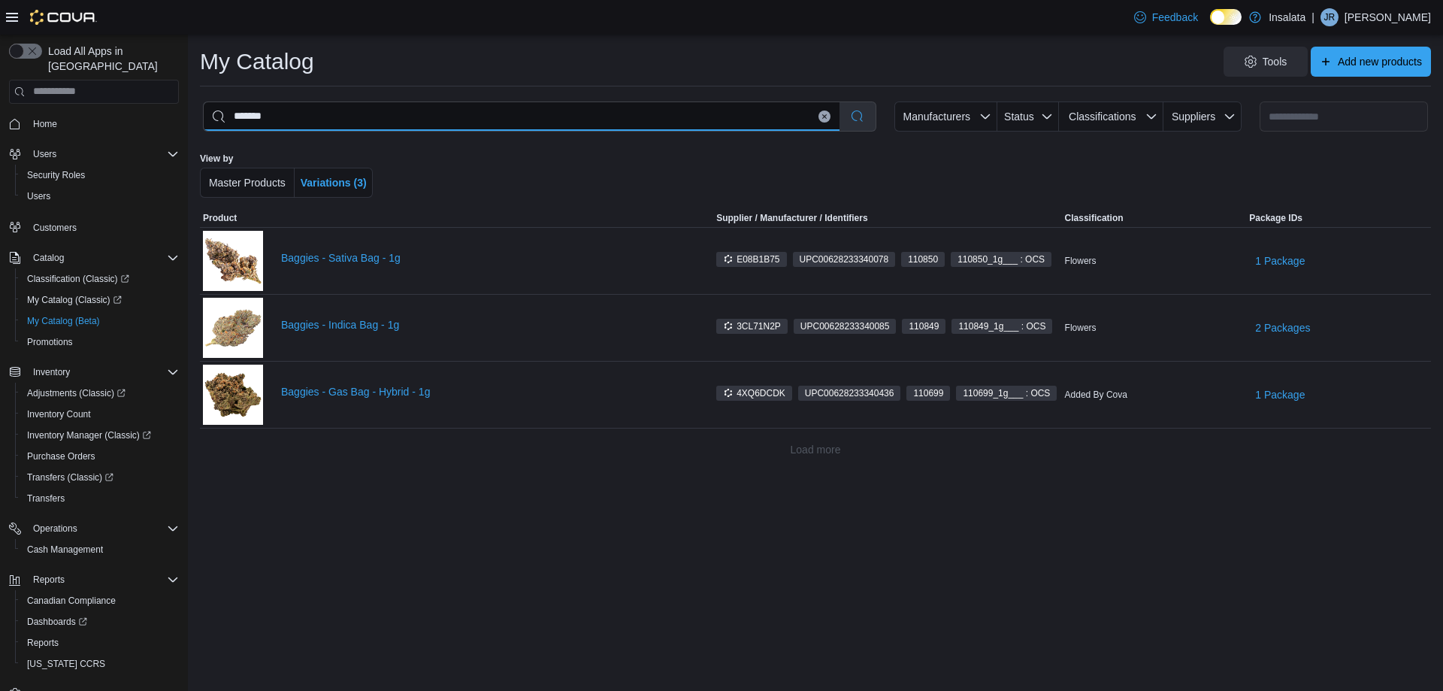
click at [462, 123] on input "*******" at bounding box center [522, 116] width 636 height 29
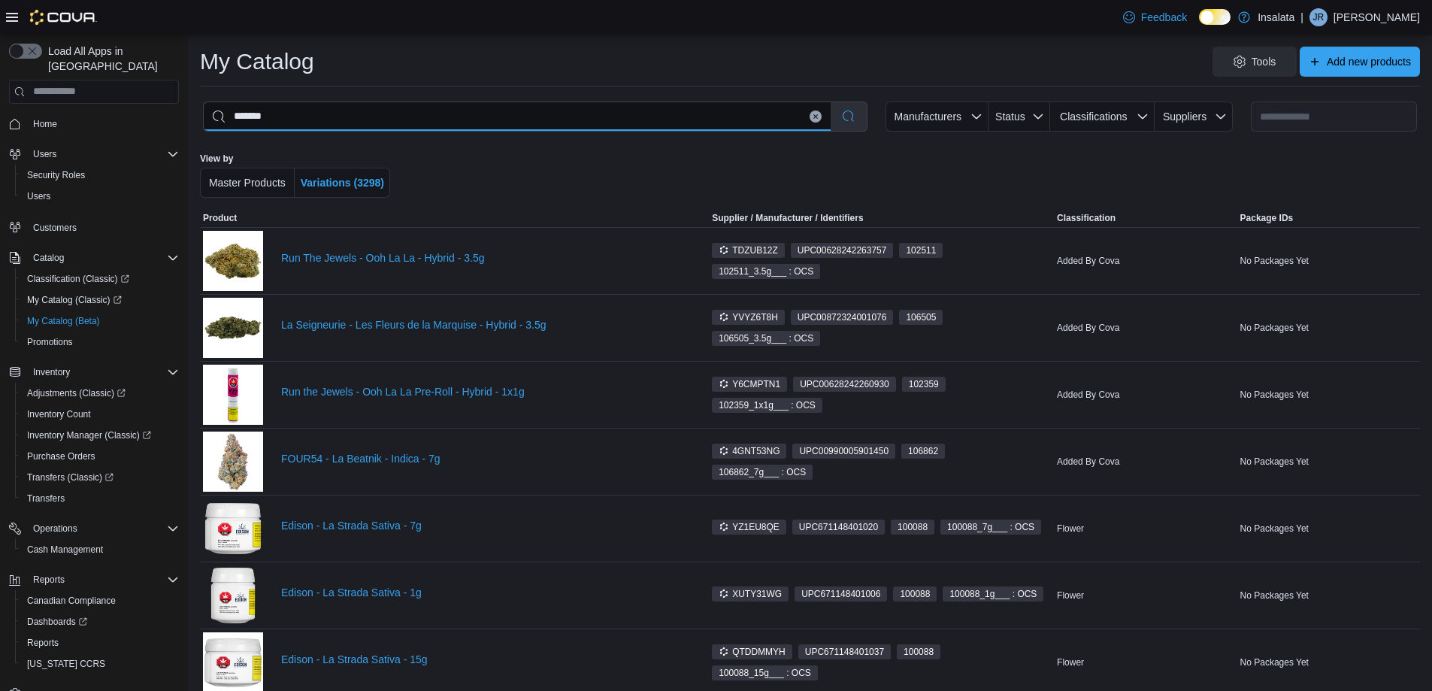
click at [543, 122] on input "*******" at bounding box center [517, 116] width 627 height 29
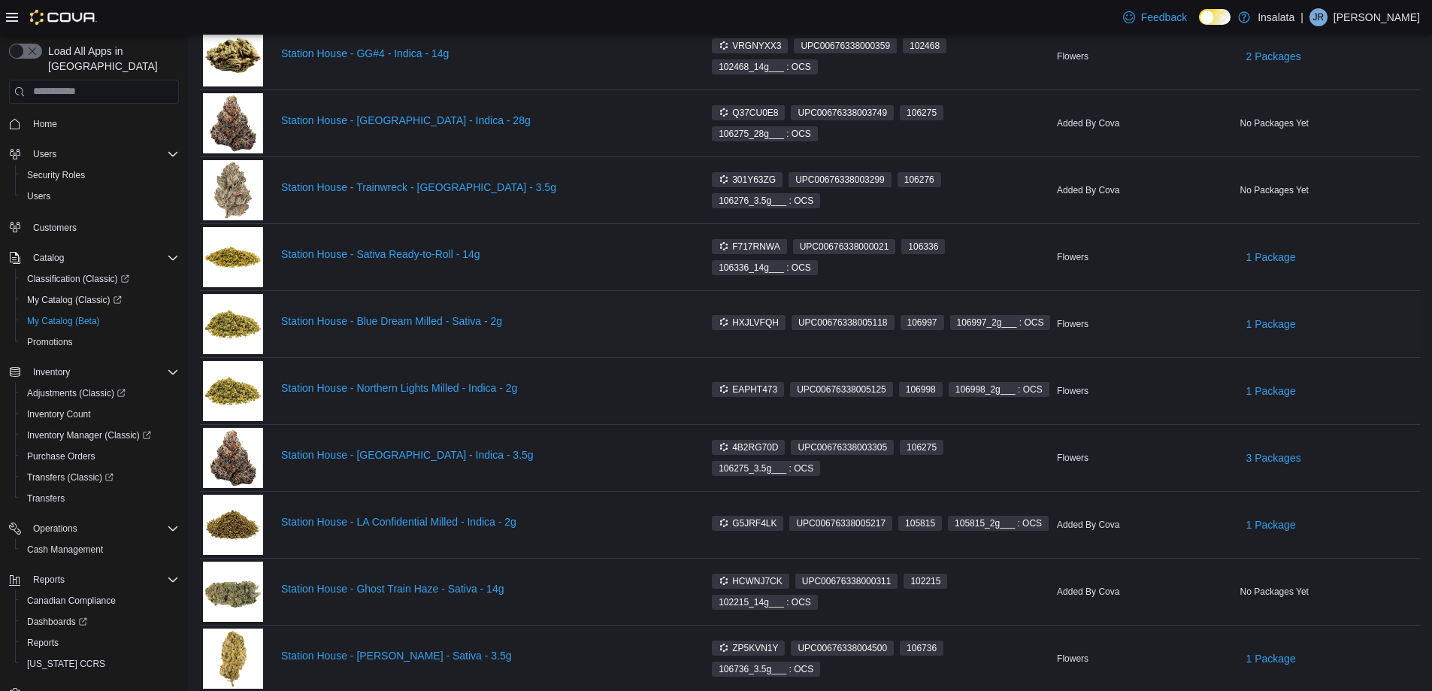
scroll to position [923, 0]
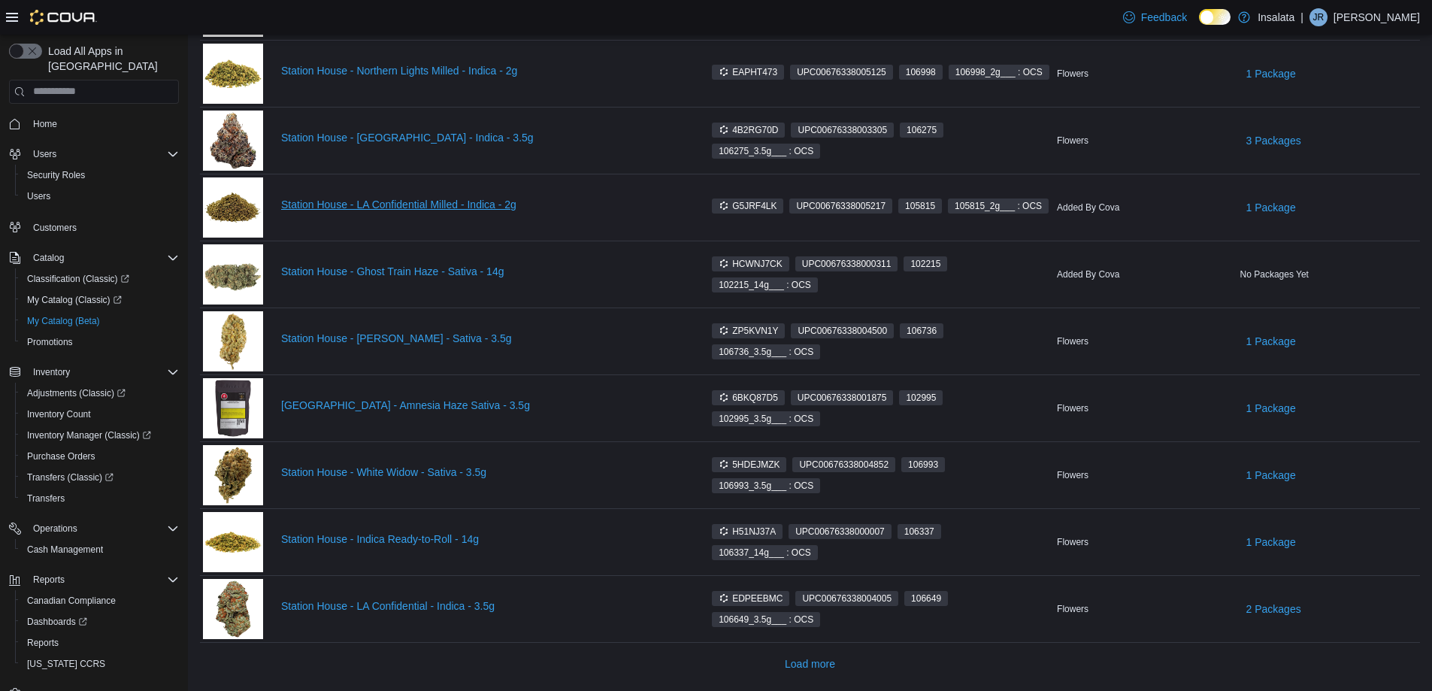
type input "**********"
click at [470, 200] on link "Station House - LA Confidential Milled - Indica - 2g" at bounding box center [483, 204] width 404 height 12
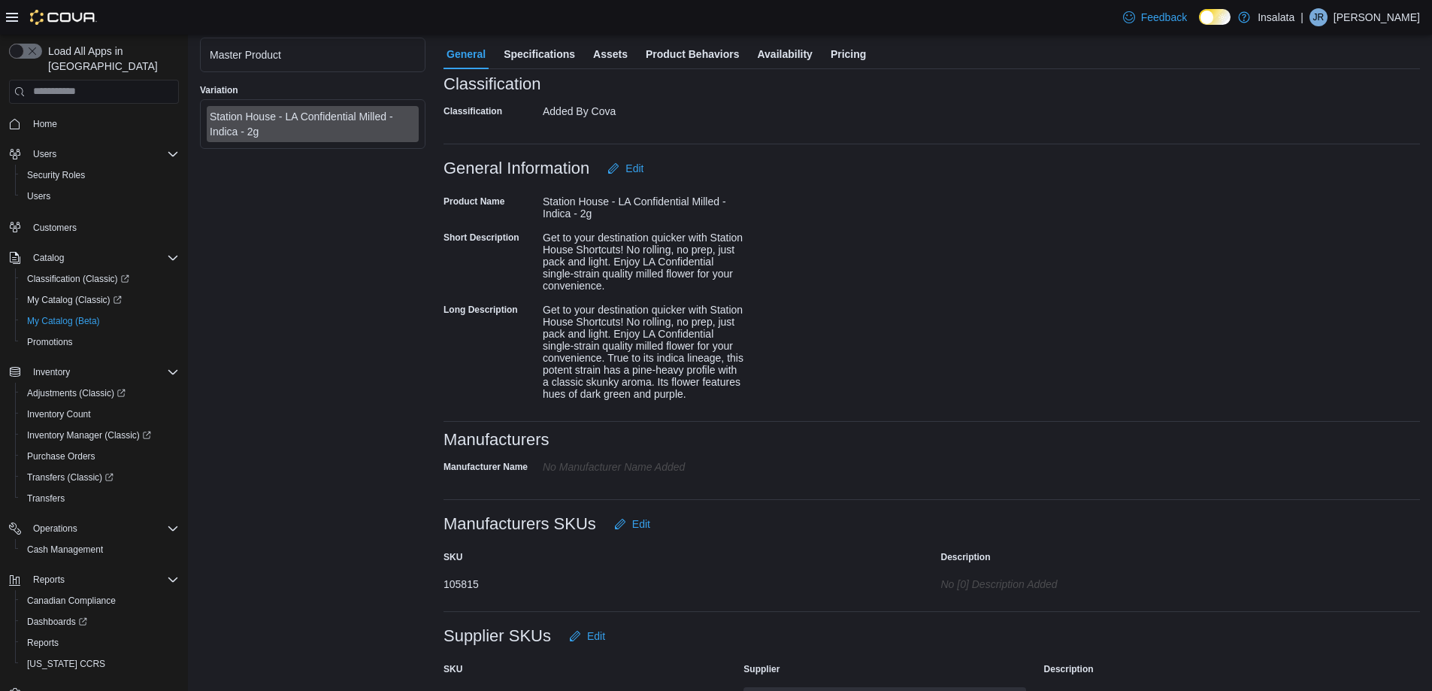
scroll to position [95, 0]
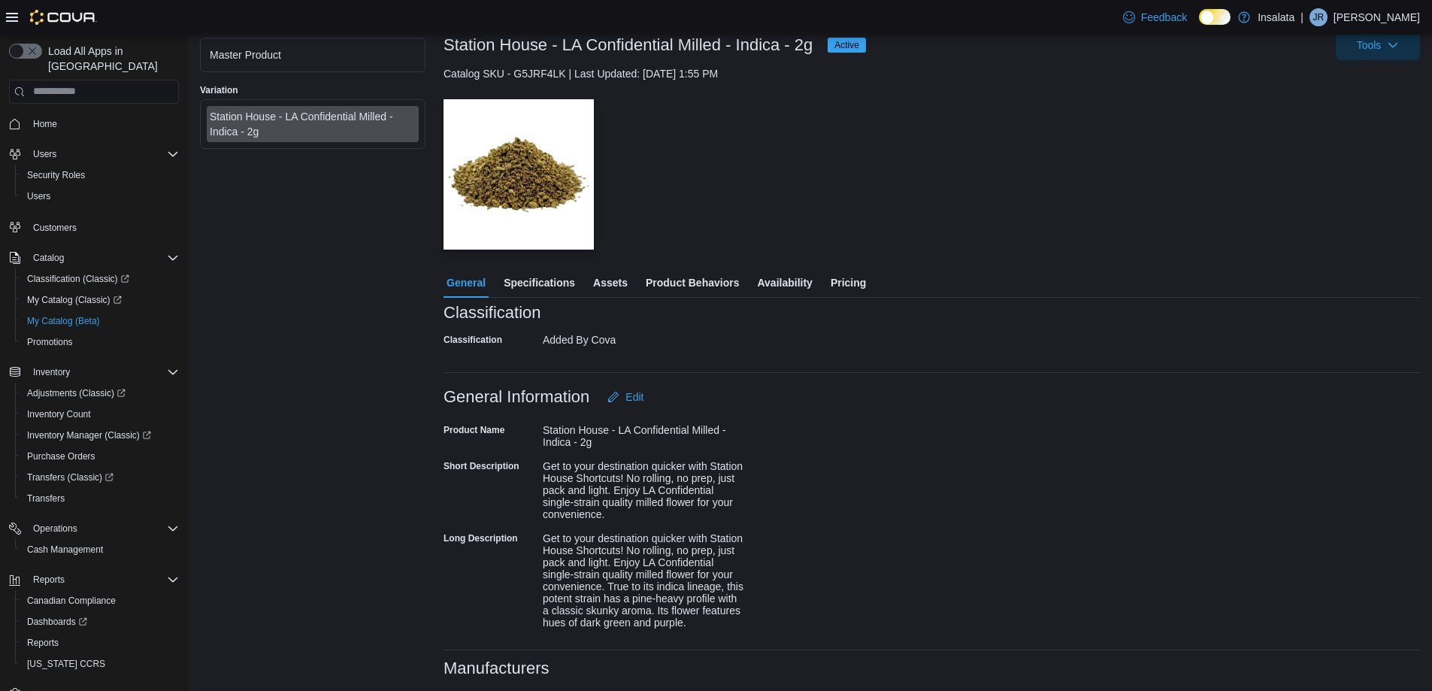
click at [841, 270] on span "Pricing" at bounding box center [847, 283] width 35 height 30
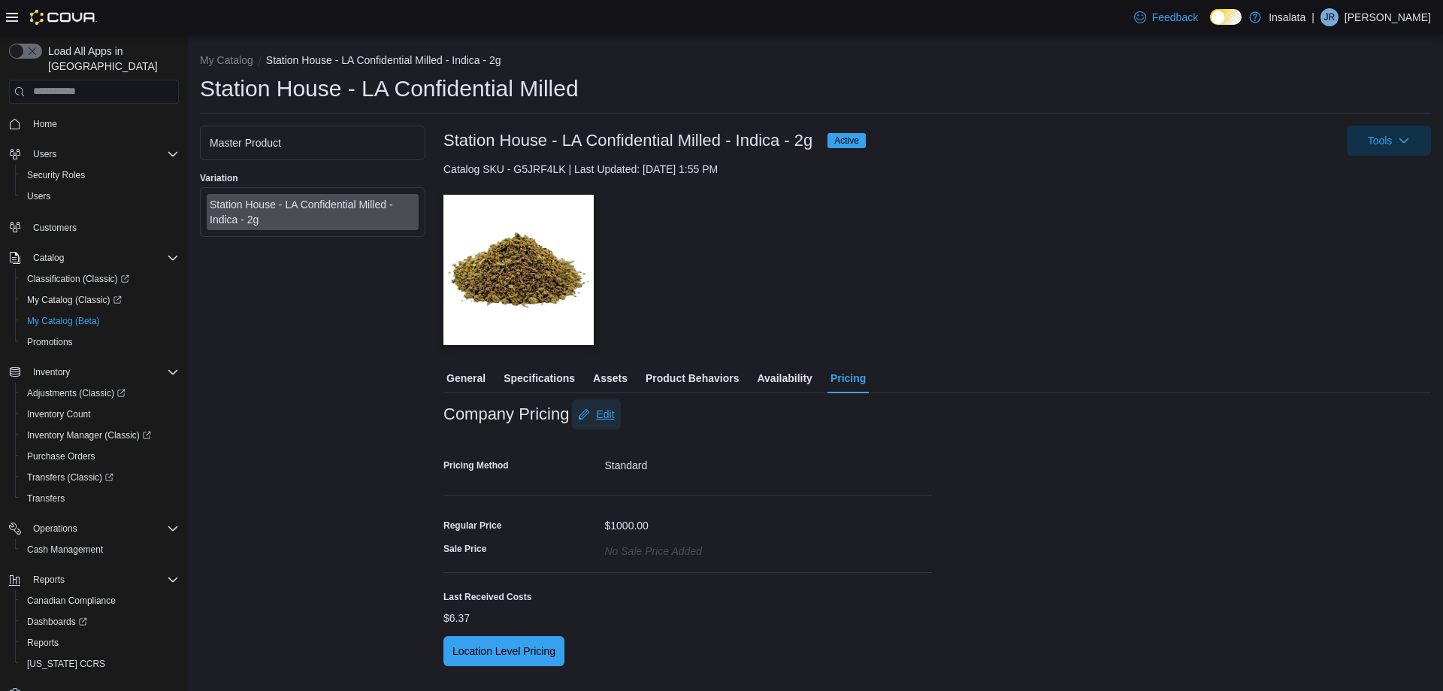
click at [596, 410] on span "Edit" at bounding box center [605, 414] width 18 height 15
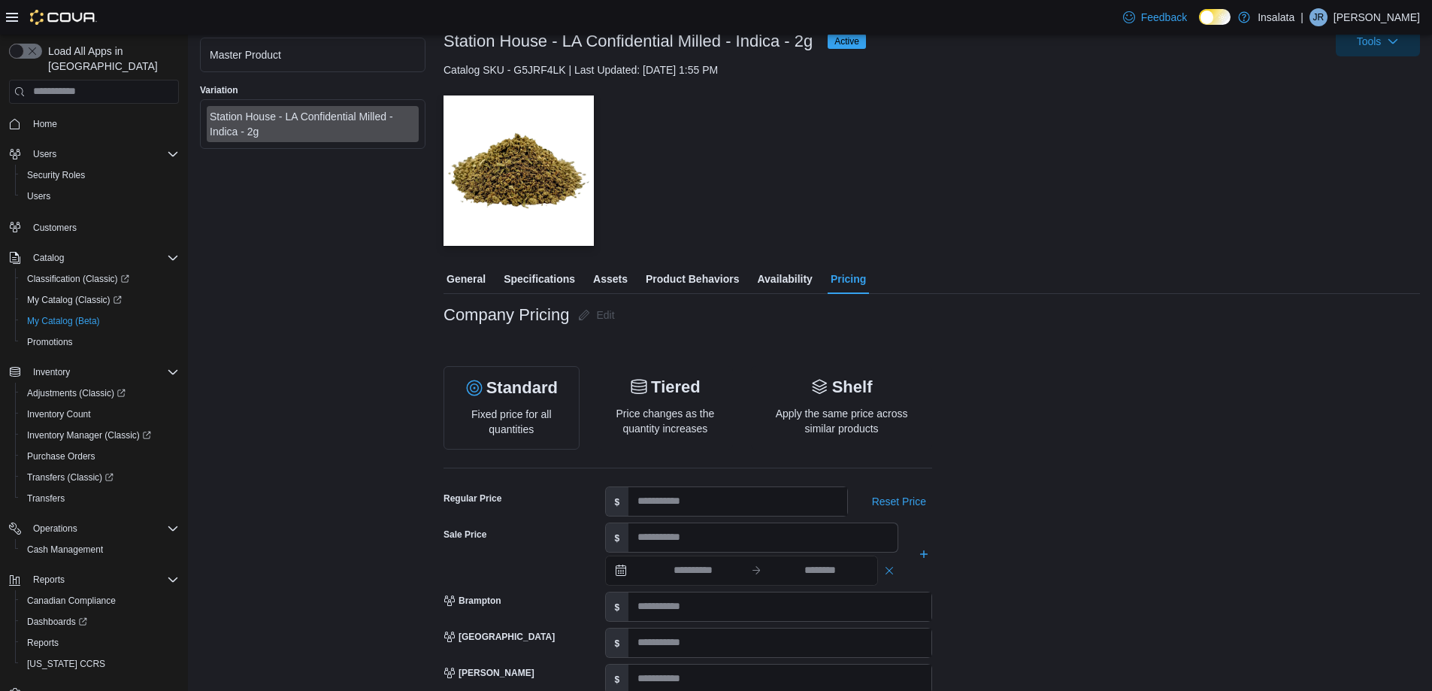
scroll to position [225, 0]
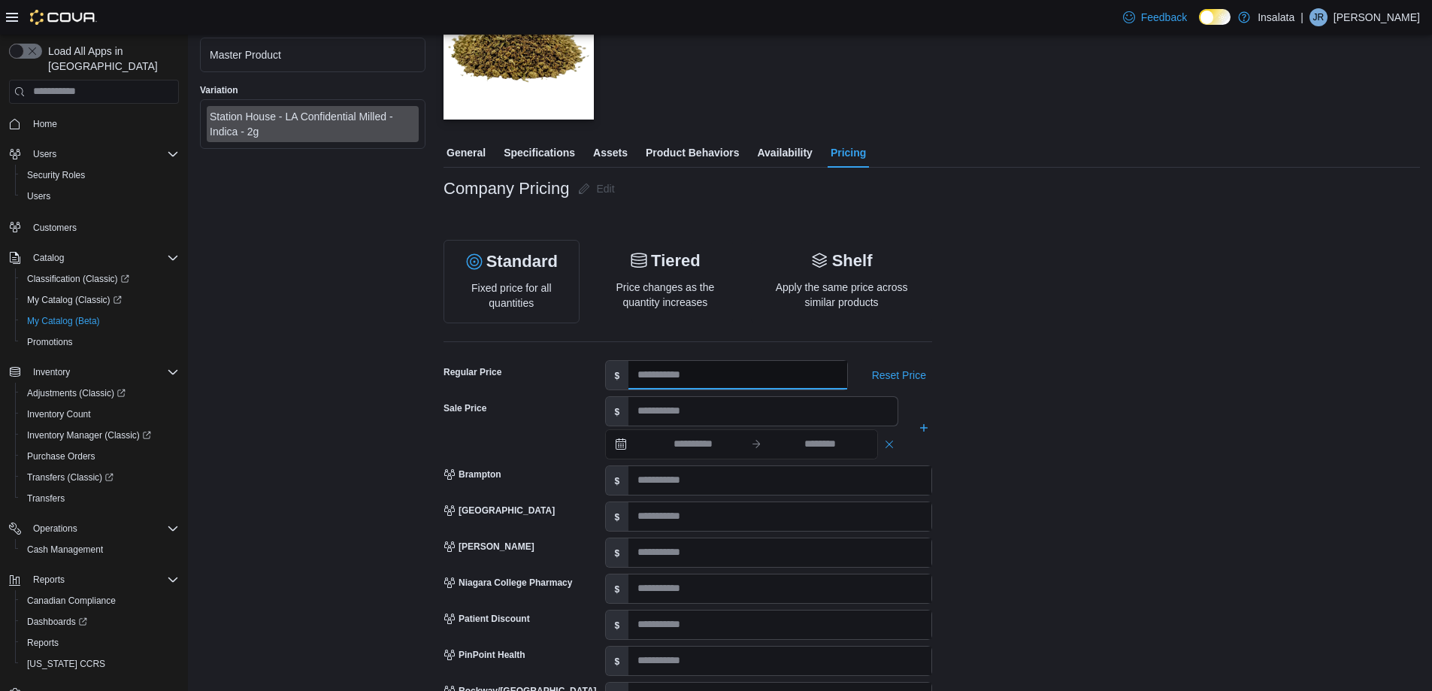
click at [679, 379] on input "****" at bounding box center [737, 375] width 218 height 29
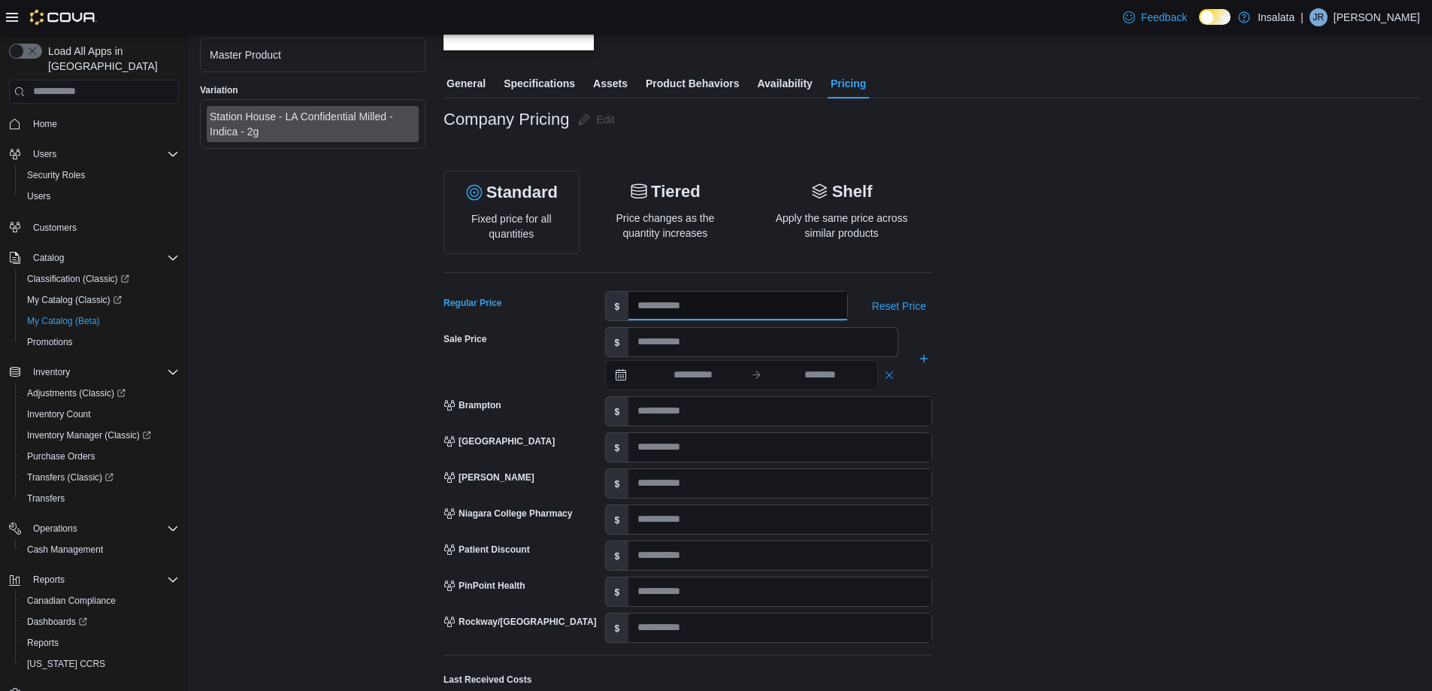
scroll to position [388, 0]
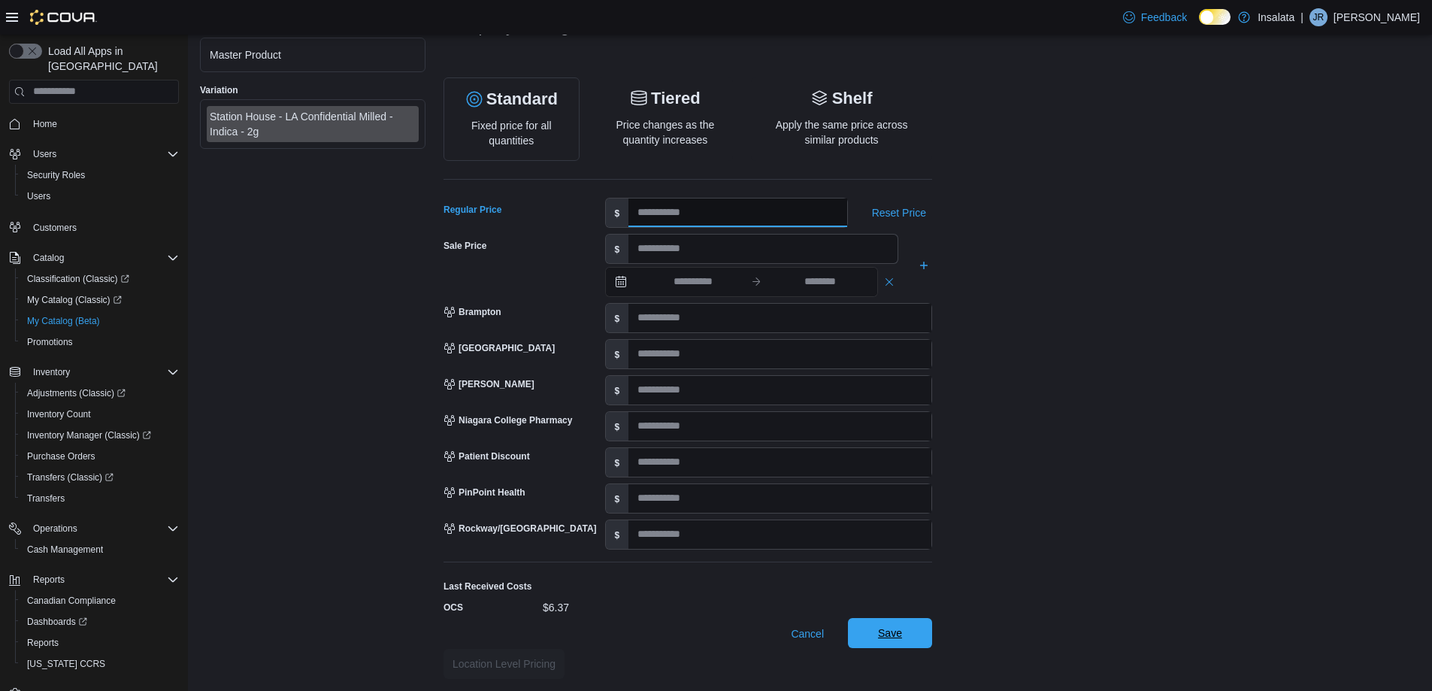
type input "*****"
click at [894, 632] on span "Save" at bounding box center [890, 632] width 24 height 15
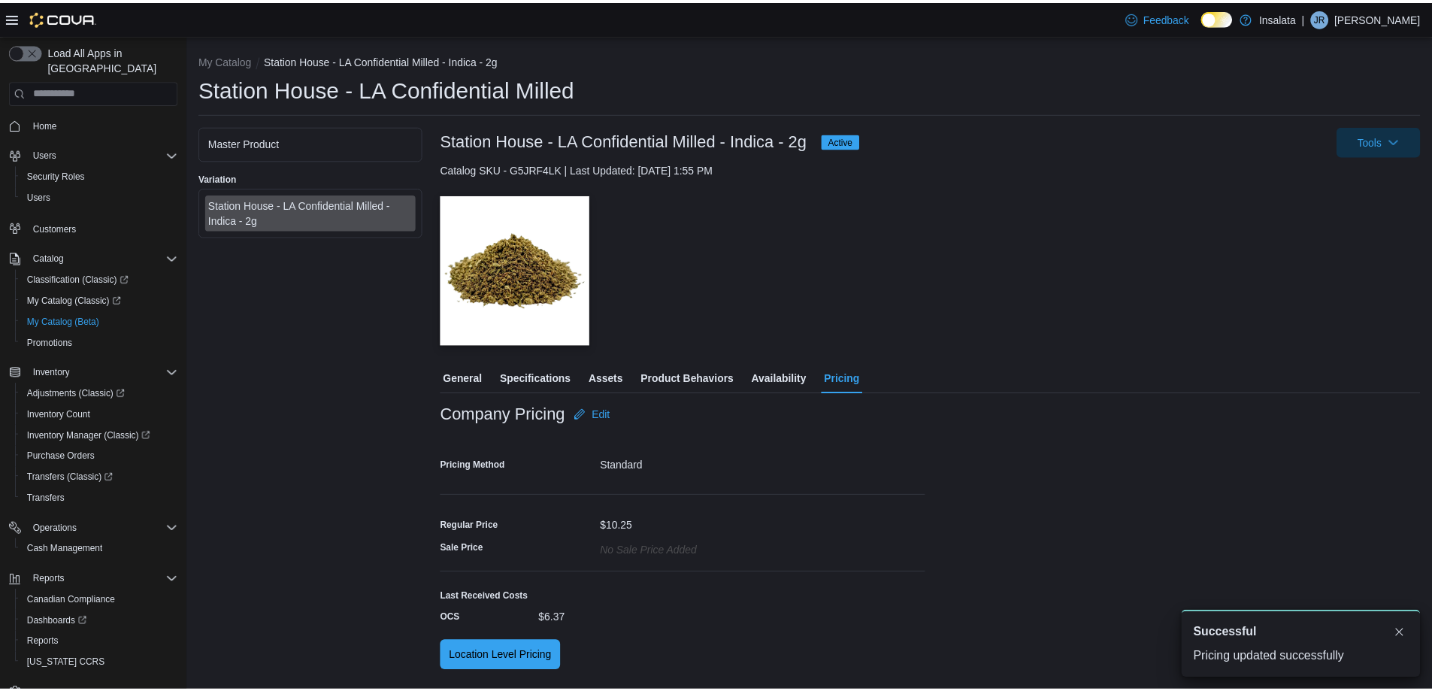
scroll to position [0, 0]
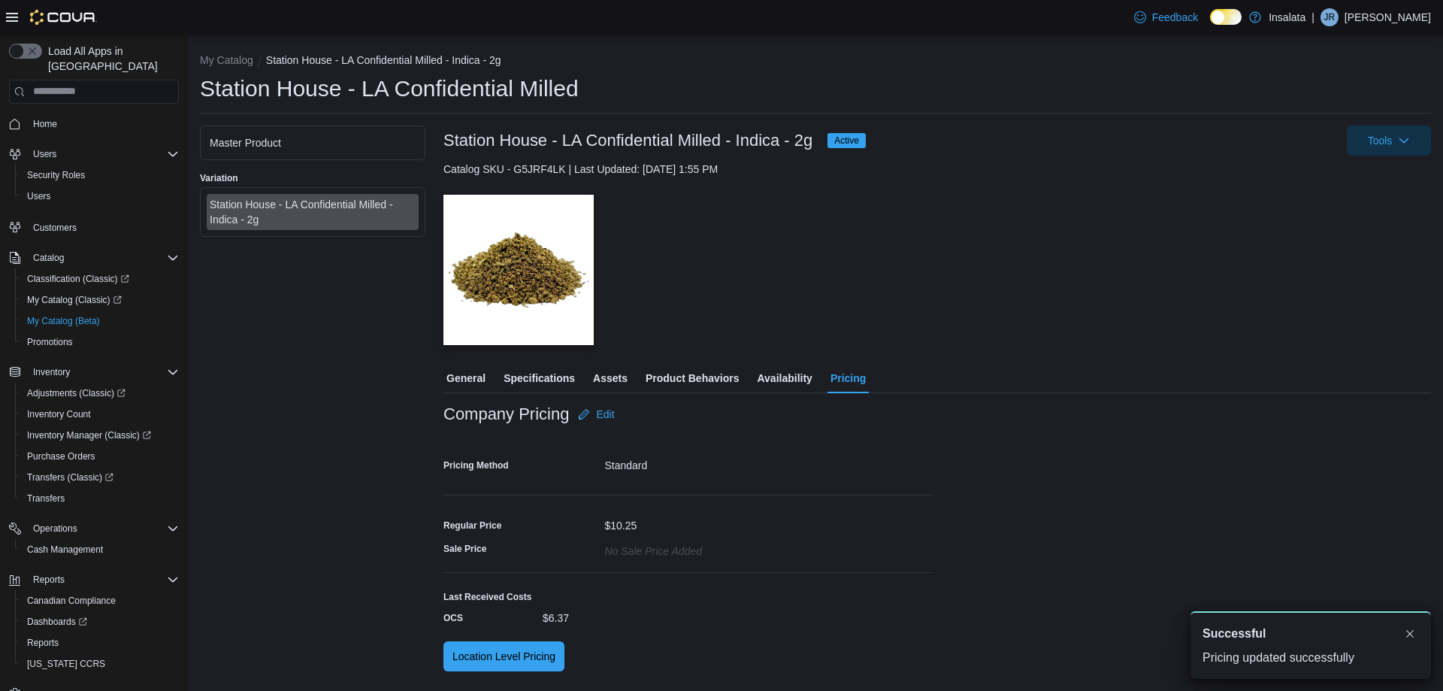
click at [470, 372] on span "General" at bounding box center [465, 378] width 39 height 30
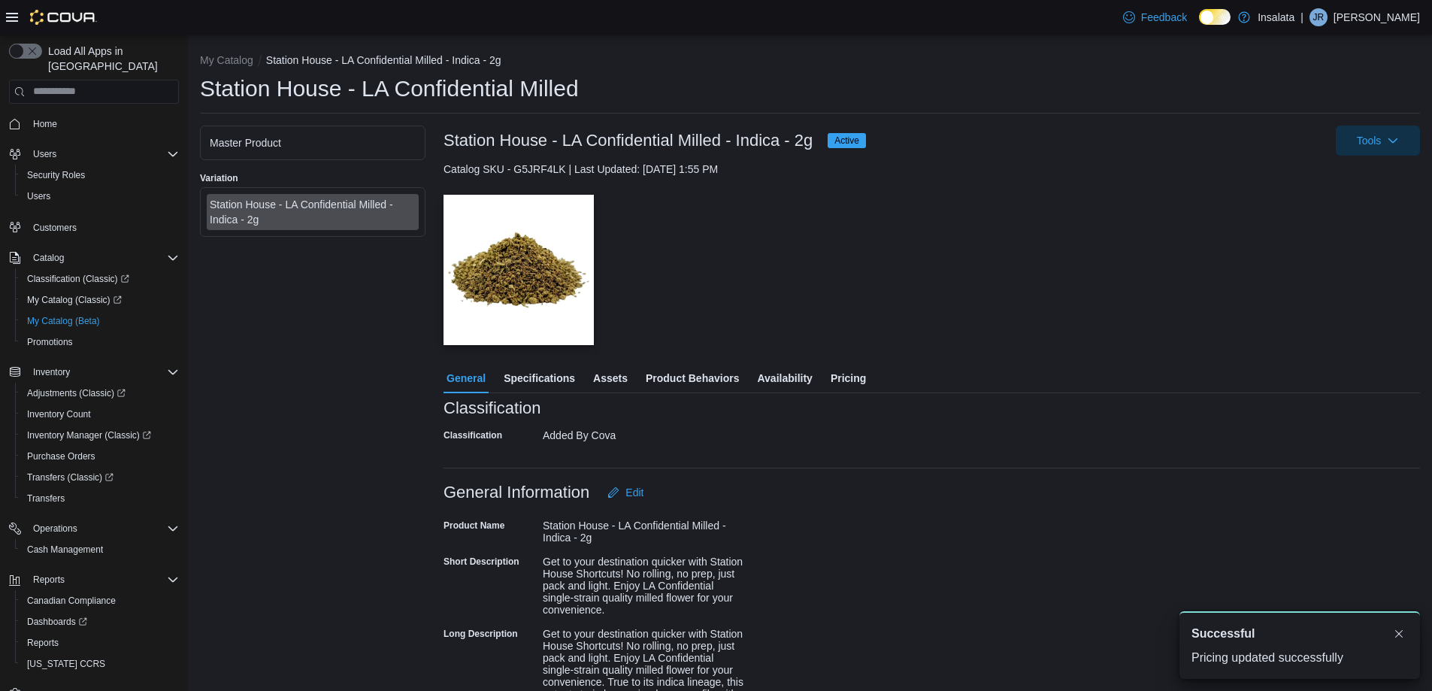
click at [575, 436] on div "Added By Cova" at bounding box center [643, 432] width 201 height 18
click at [725, 438] on div "Added By Cova" at bounding box center [643, 432] width 201 height 18
click at [704, 379] on span "Product Behaviors" at bounding box center [692, 378] width 93 height 30
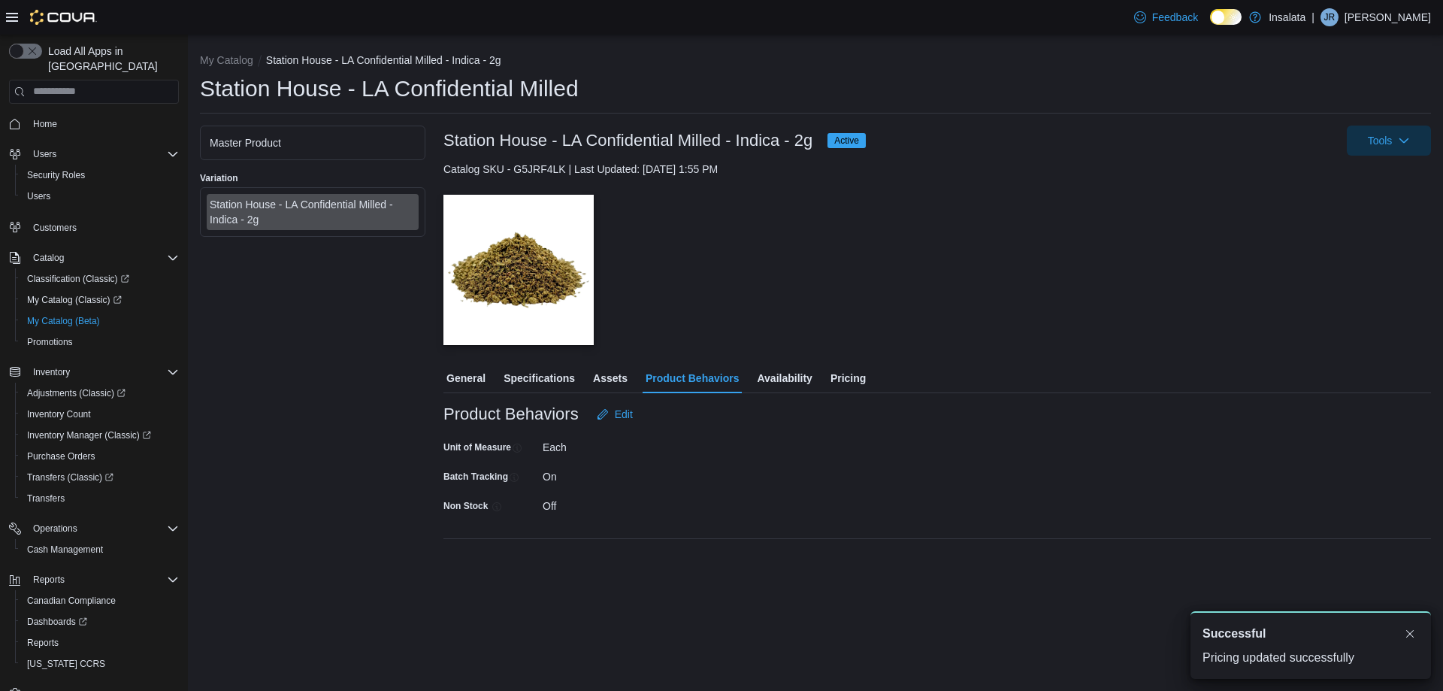
click at [784, 377] on span "Availability" at bounding box center [784, 378] width 55 height 30
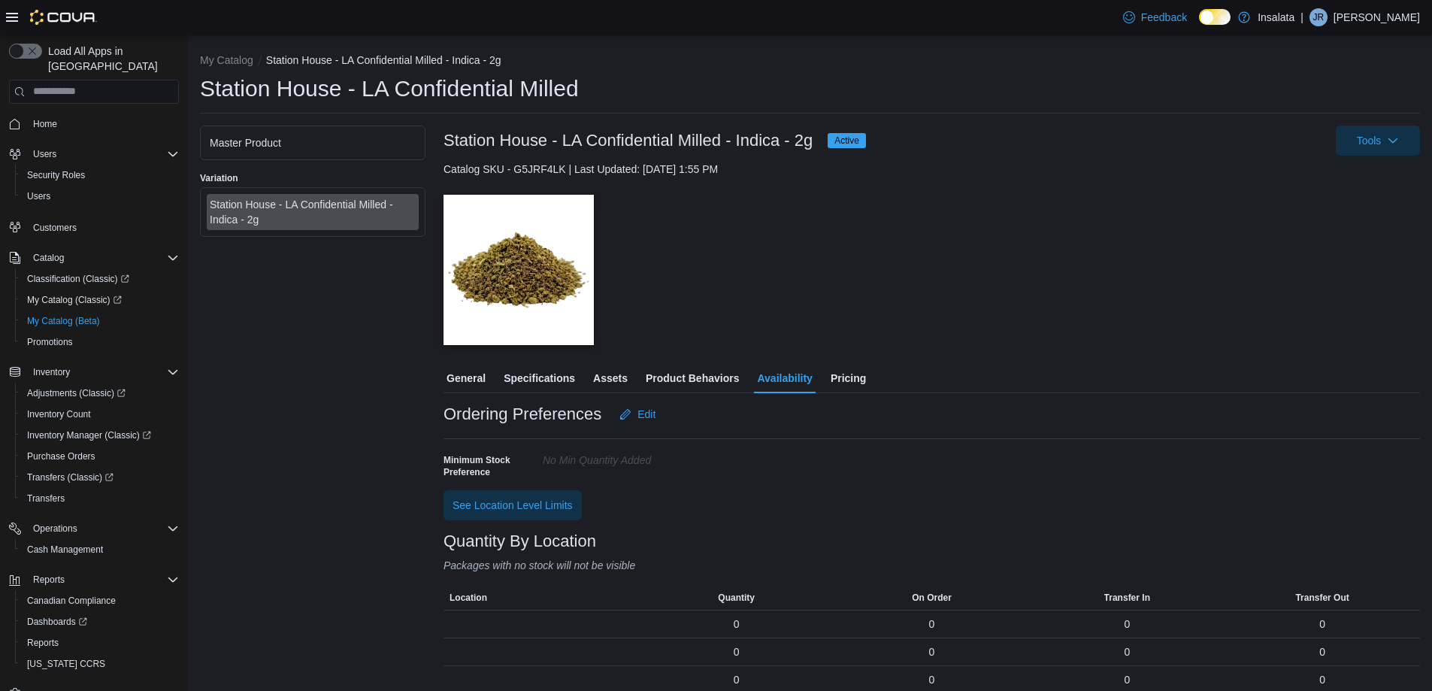
click at [617, 384] on span "Assets" at bounding box center [610, 378] width 35 height 30
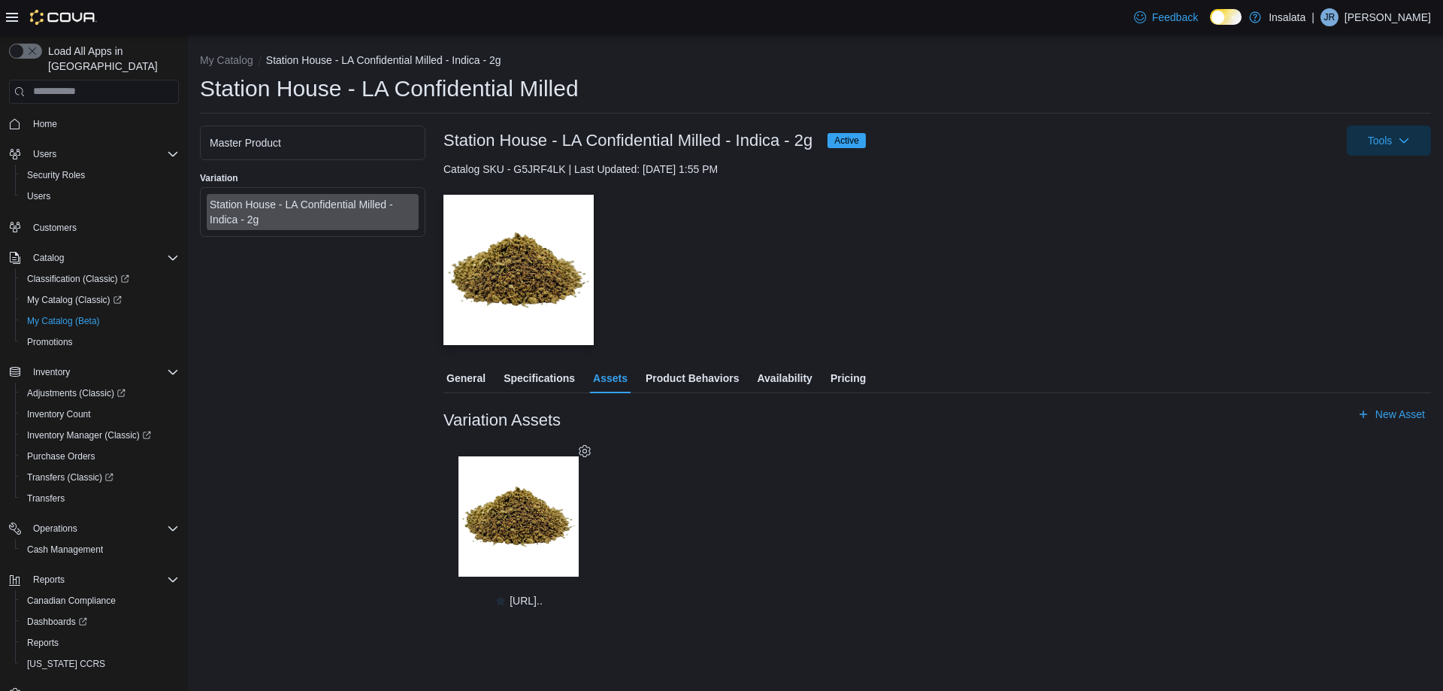
click at [549, 378] on span "Specifications" at bounding box center [538, 378] width 71 height 30
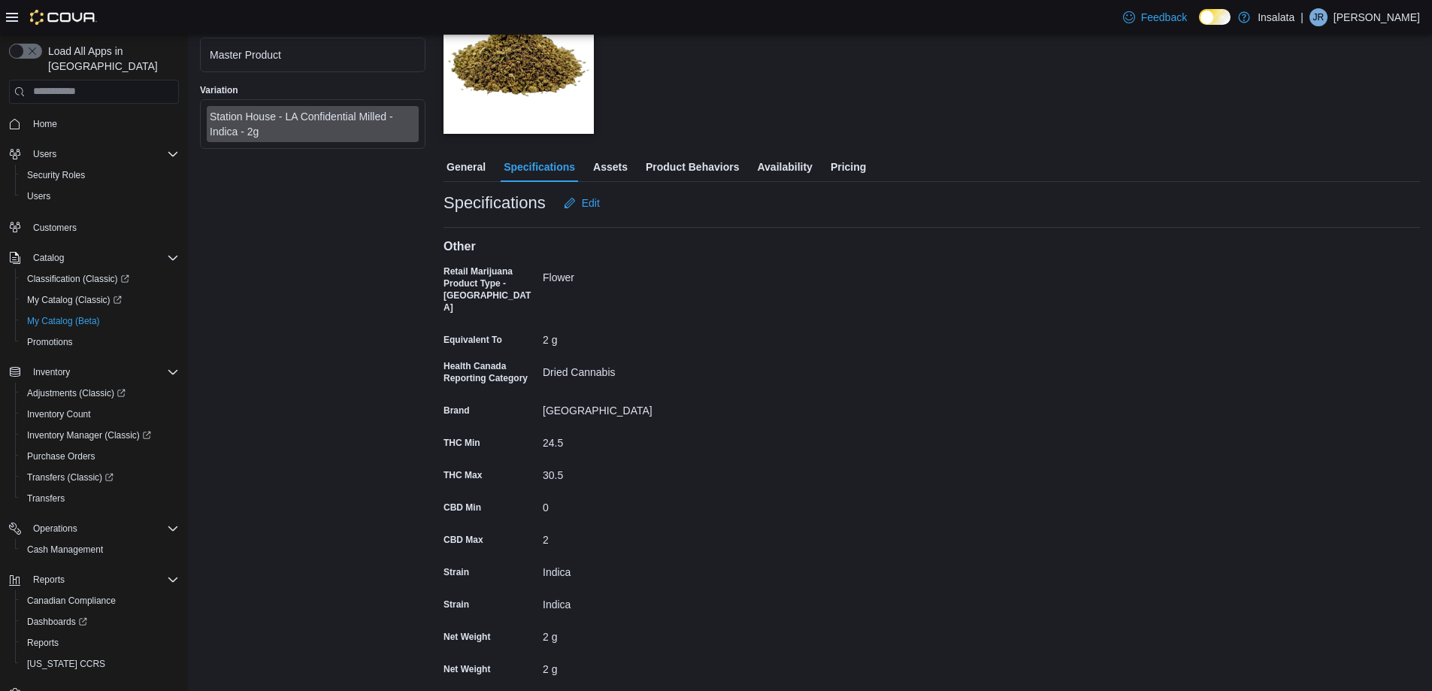
scroll to position [213, 0]
click at [474, 167] on span "General" at bounding box center [465, 165] width 39 height 30
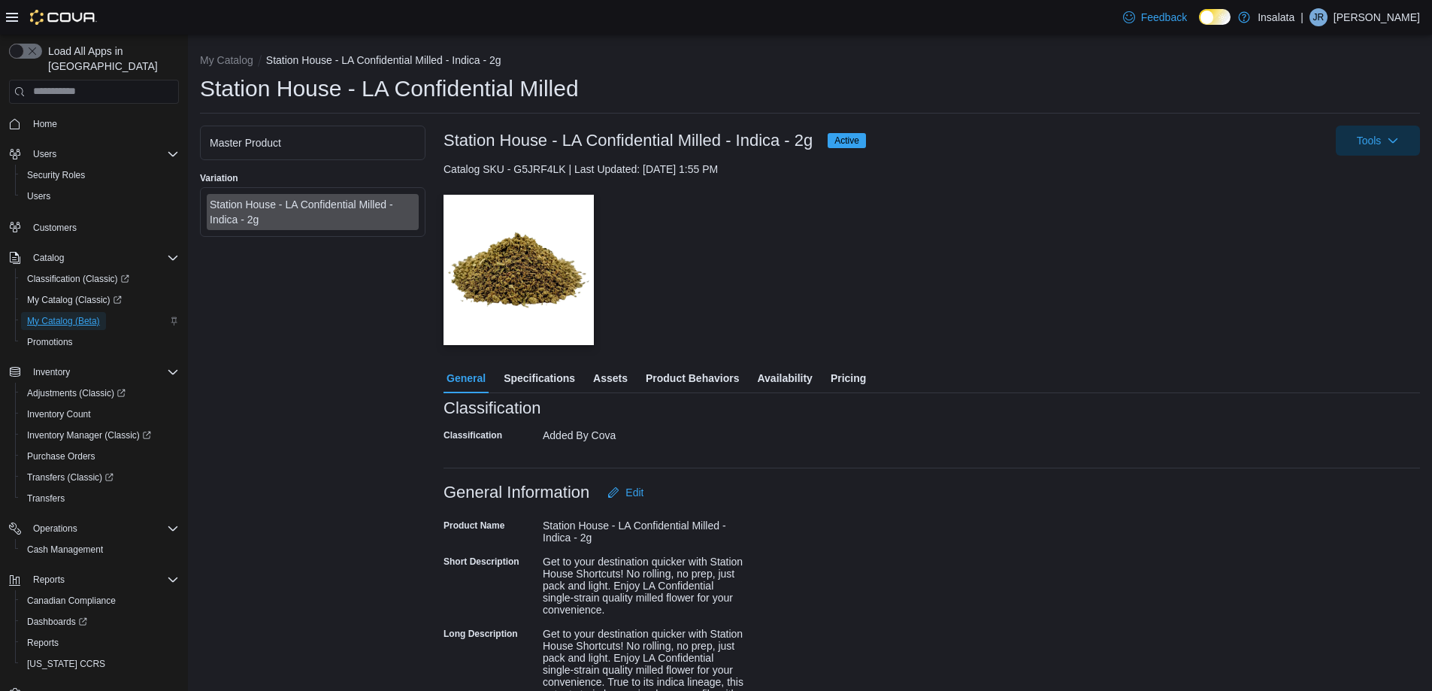
click at [71, 315] on span "My Catalog (Beta)" at bounding box center [63, 321] width 73 height 12
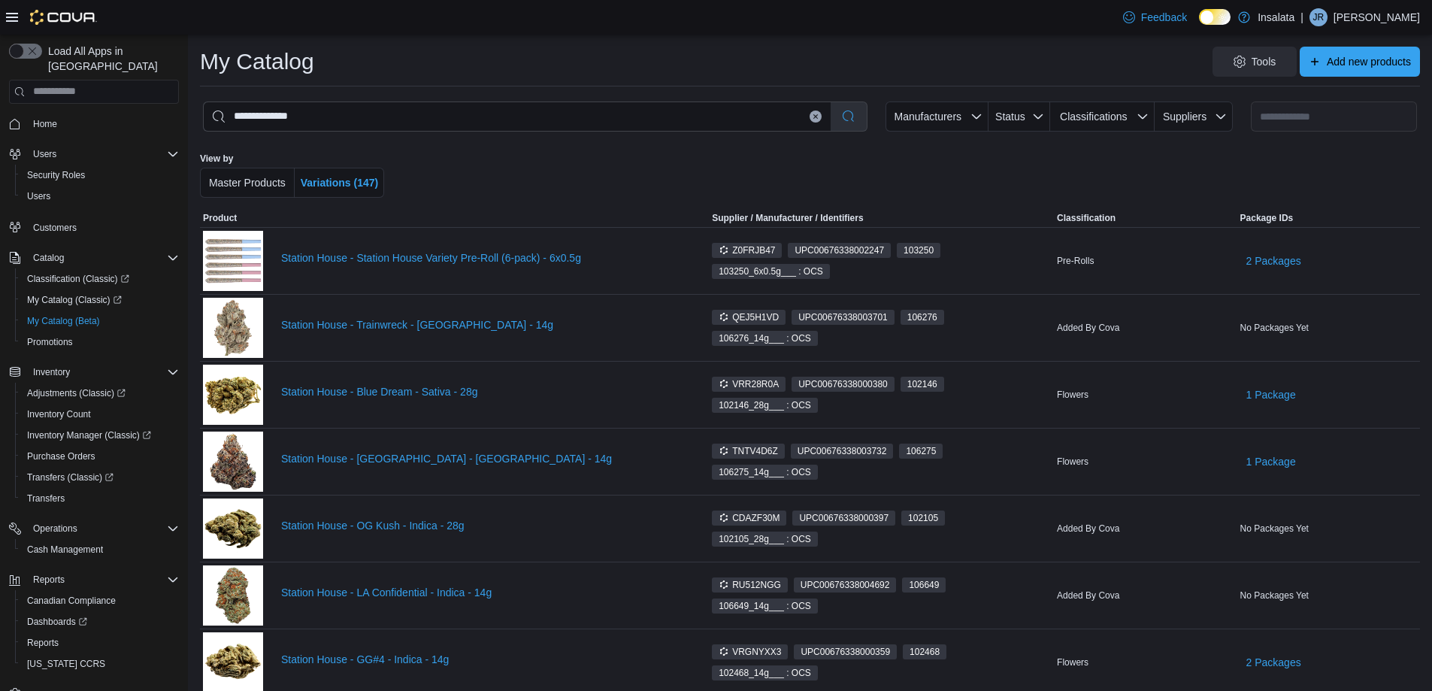
click at [821, 117] on button "Clear input" at bounding box center [815, 116] width 12 height 12
select select "**********"
